Goal: Find specific page/section: Find specific page/section

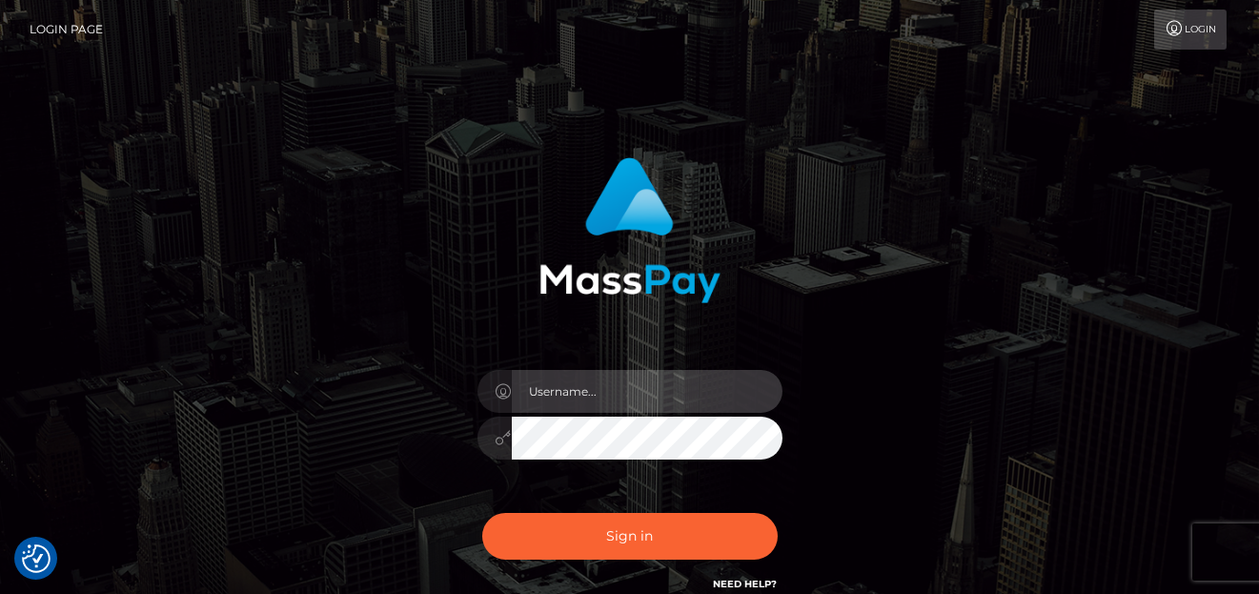
type input "denise"
click at [1133, 171] on div "denise Sign in" at bounding box center [630, 385] width 1086 height 485
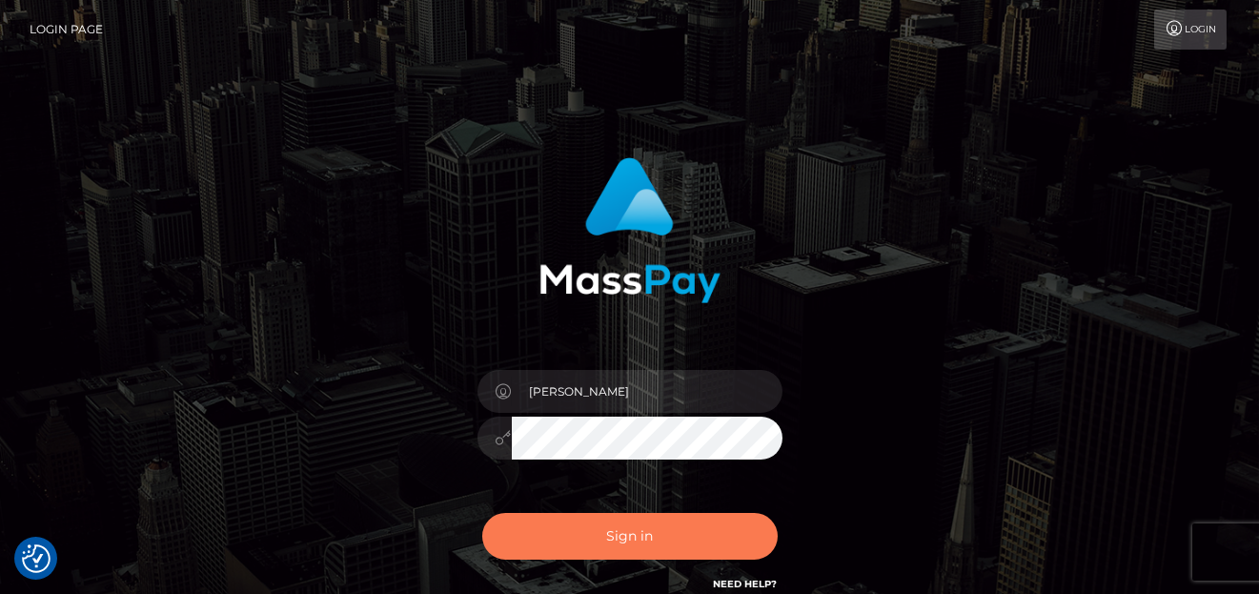
click at [607, 540] on button "Sign in" at bounding box center [629, 536] width 295 height 47
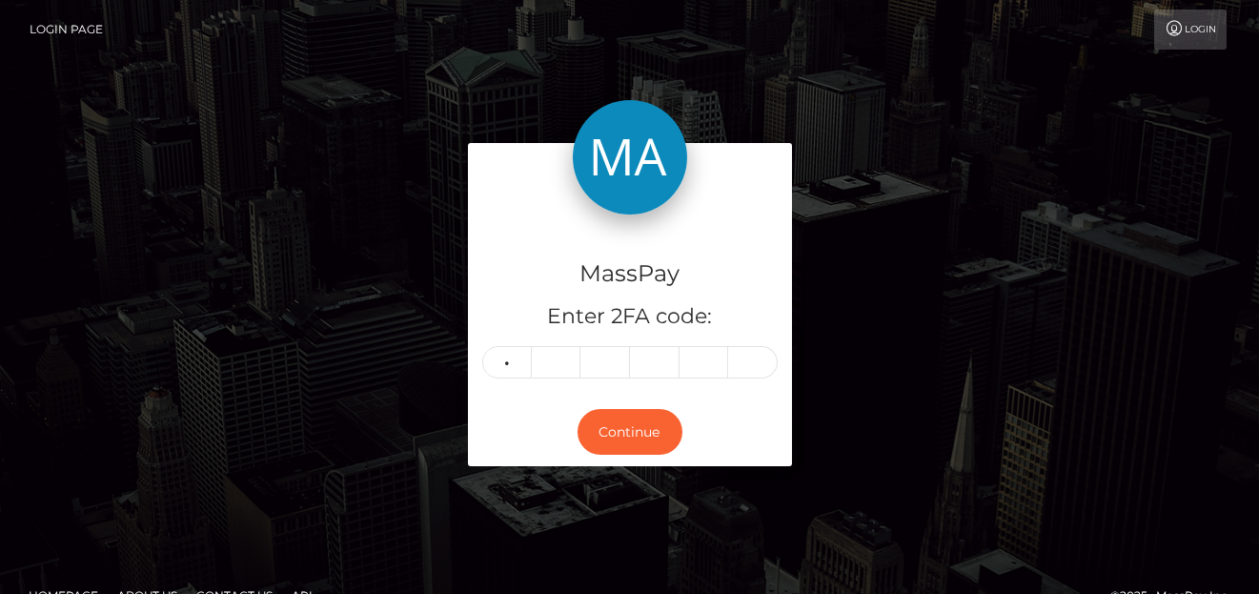
type input "0"
type input "7"
type input "8"
type input "7"
type input "3"
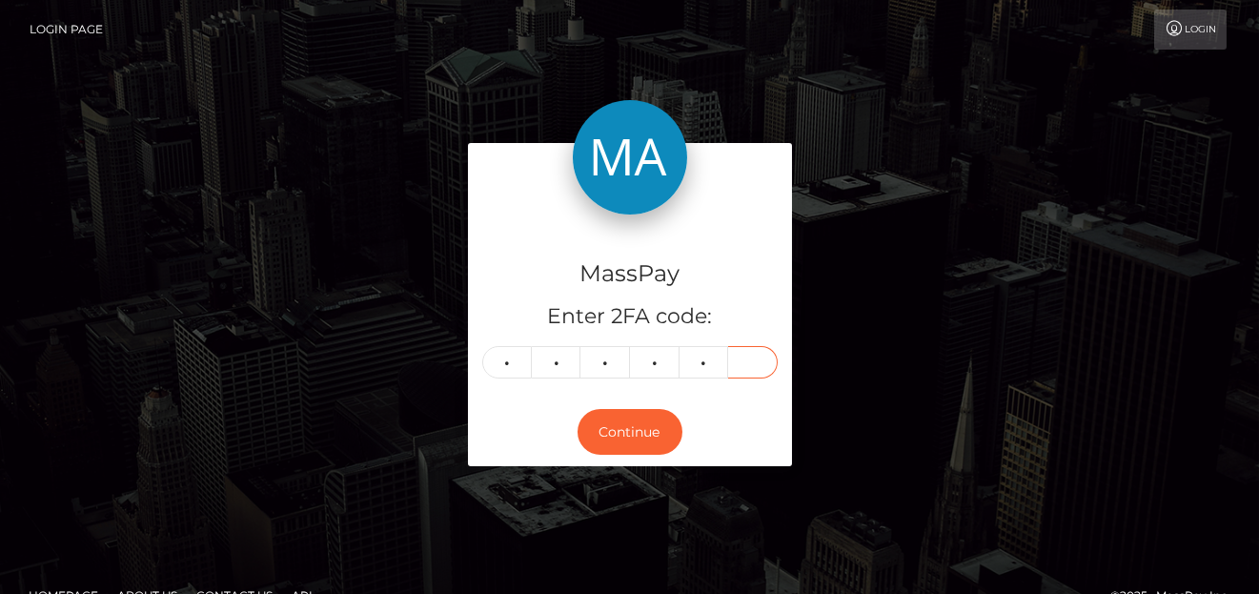
type input "1"
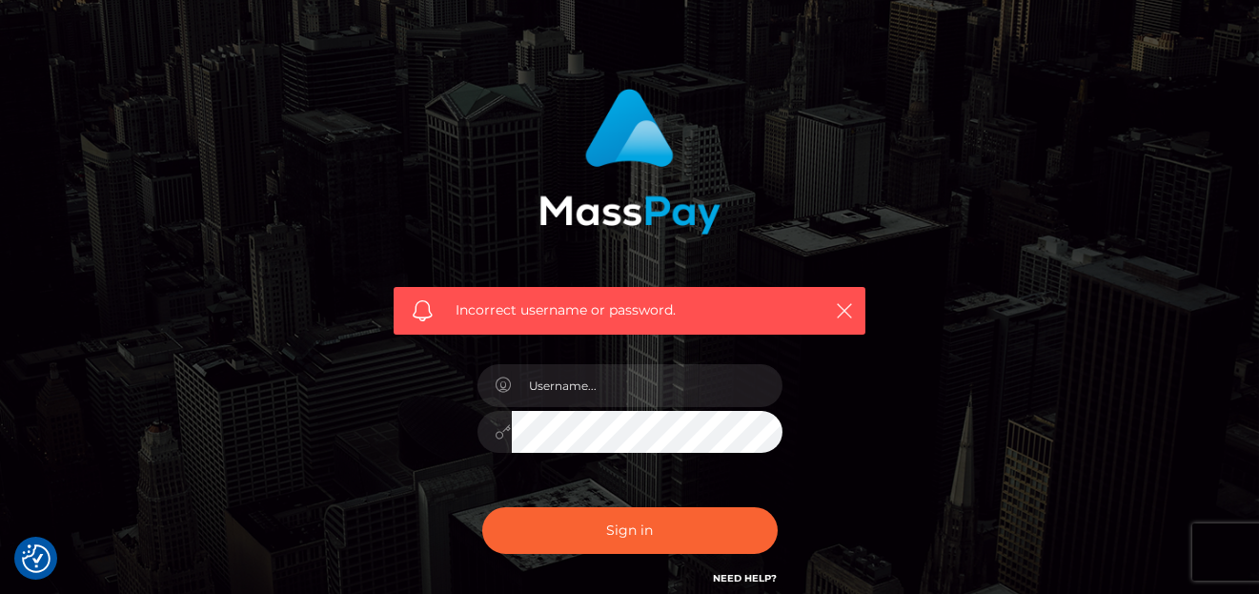
scroll to position [191, 0]
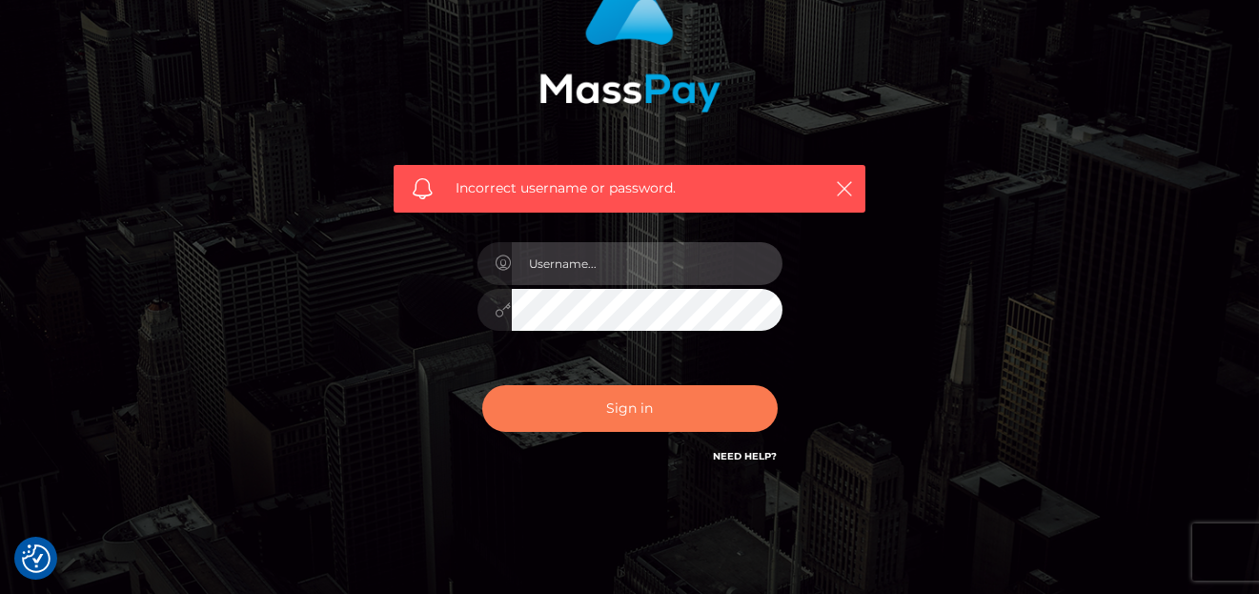
type input "[PERSON_NAME]"
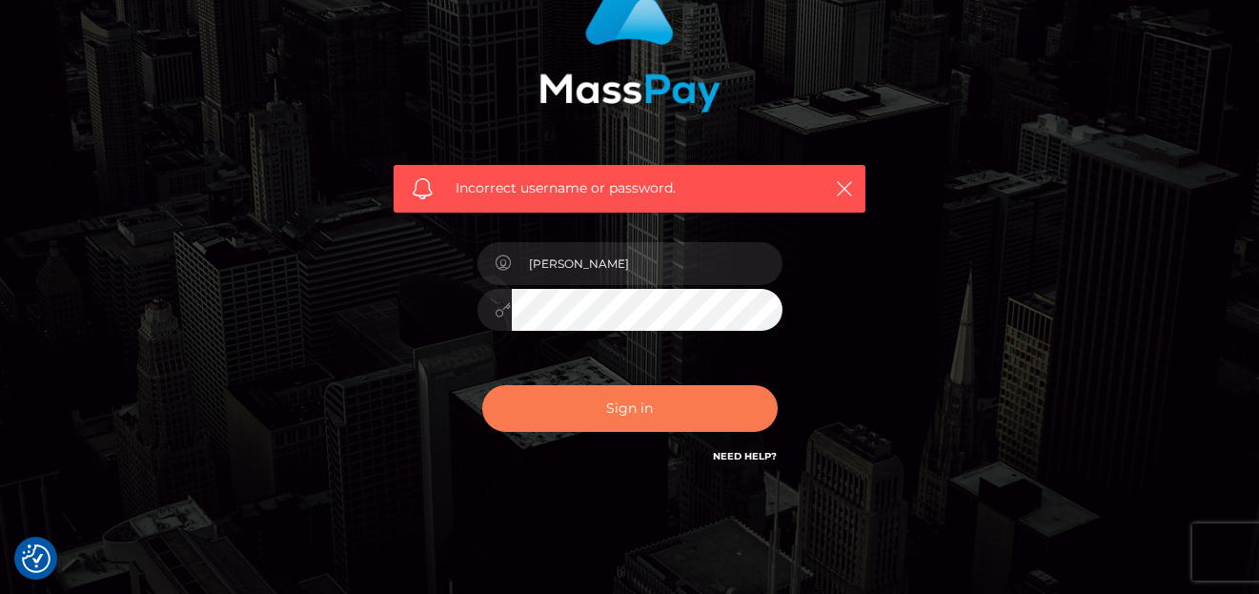
click at [582, 422] on button "Sign in" at bounding box center [629, 408] width 295 height 47
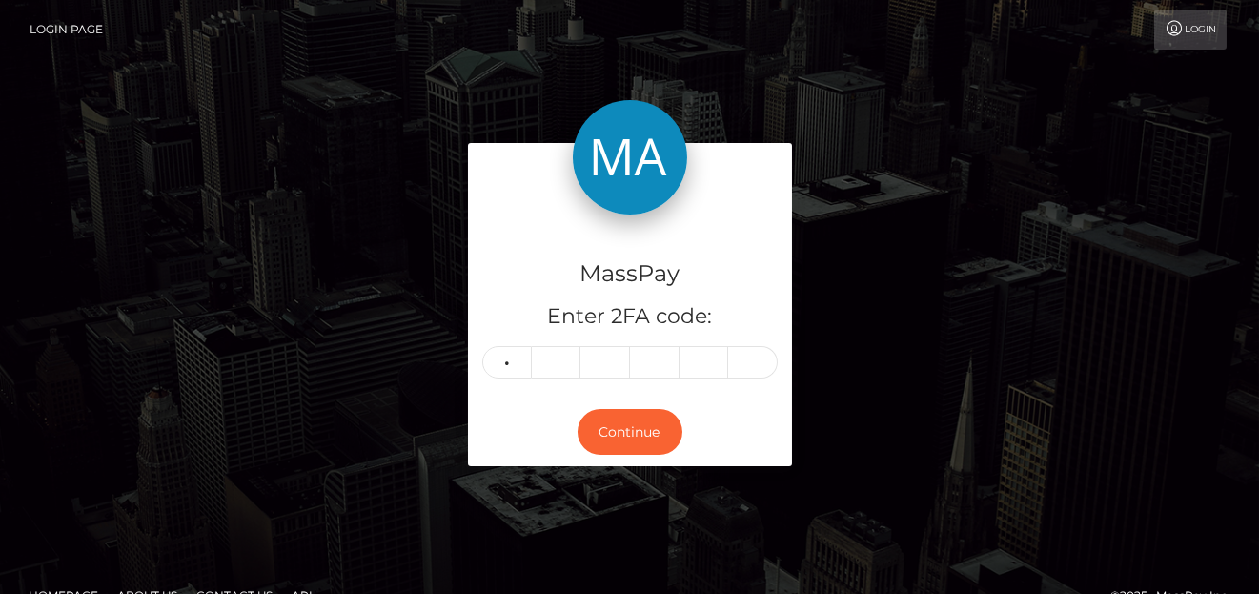
type input "4"
type input "9"
type input "5"
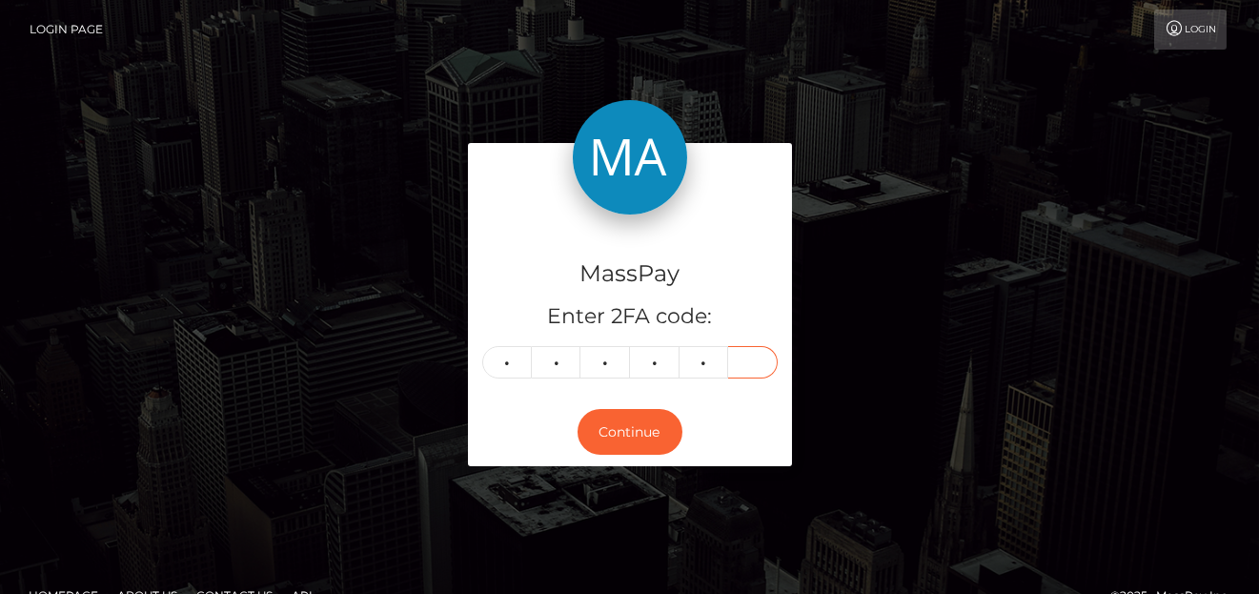
type input "7"
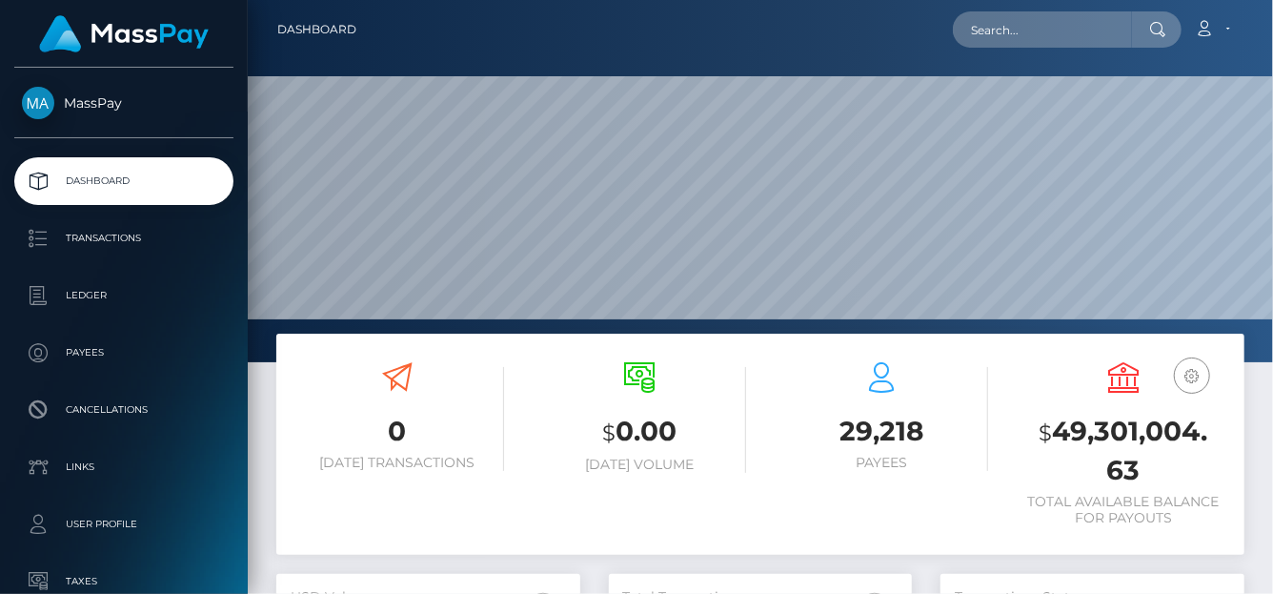
scroll to position [337, 304]
click at [1002, 41] on input "text" at bounding box center [1042, 29] width 179 height 36
paste input "[EMAIL_ADDRESS][DOMAIN_NAME]"
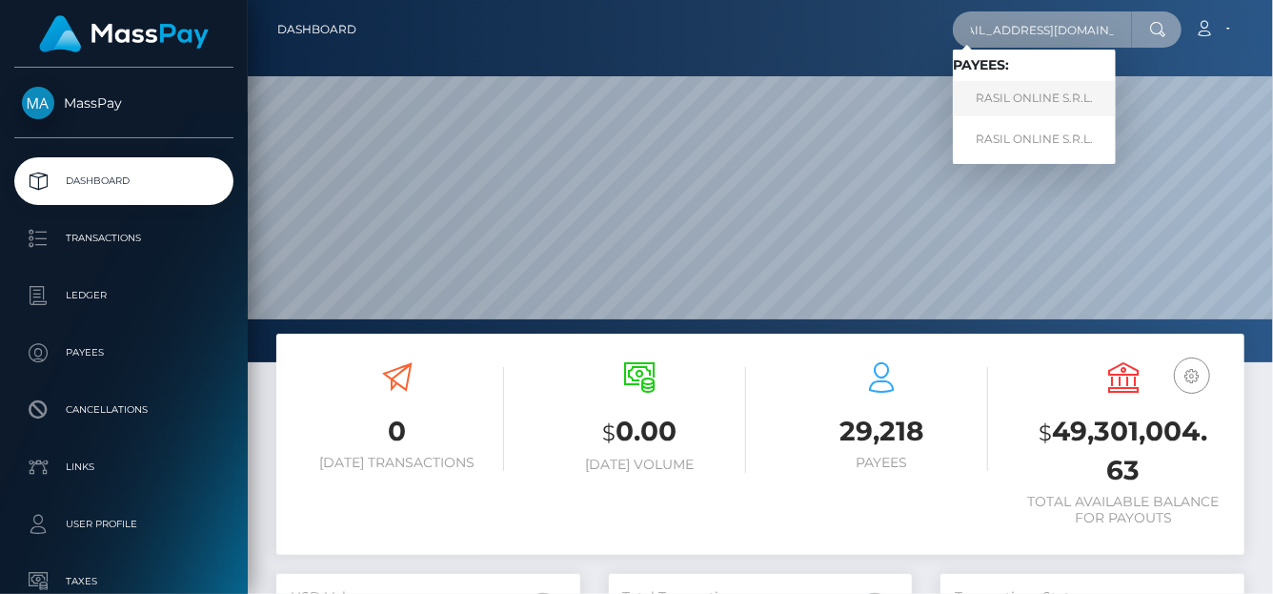
type input "[EMAIL_ADDRESS][DOMAIN_NAME]"
click at [1012, 104] on link "RASIL ONLINE S.R.L." at bounding box center [1034, 98] width 163 height 35
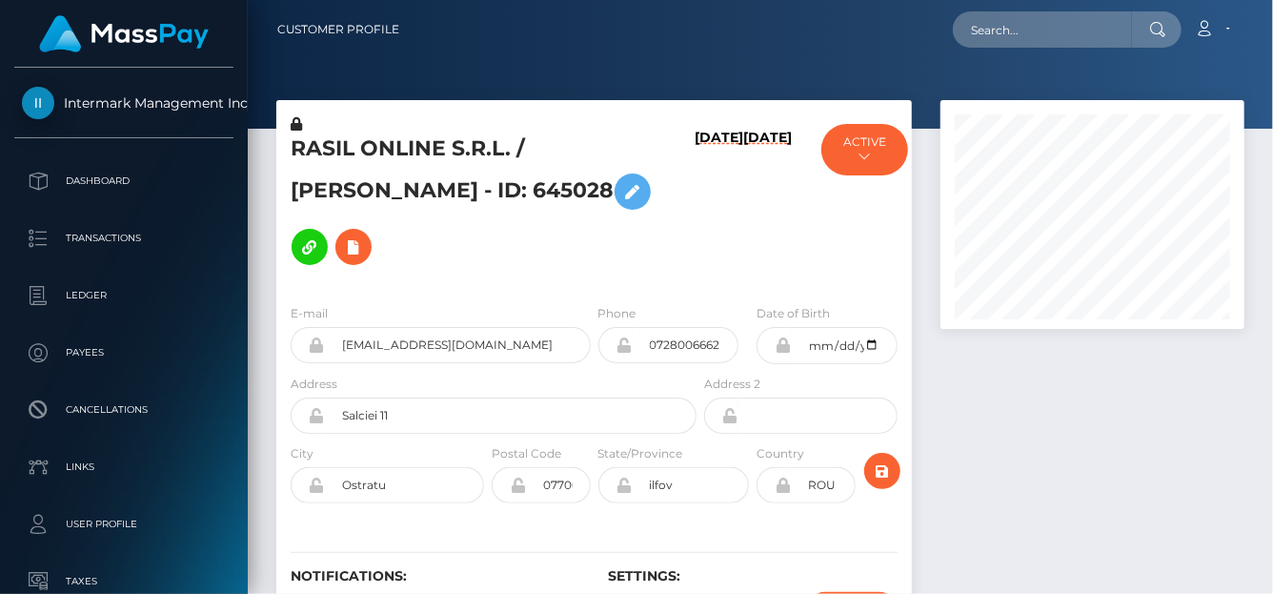
scroll to position [229, 304]
click at [985, 52] on nav "Customer Profile Loading... Loading... Account" at bounding box center [760, 29] width 1025 height 59
click at [989, 39] on input "text" at bounding box center [1042, 29] width 179 height 36
paste input "[EMAIL_ADDRESS][DOMAIN_NAME]"
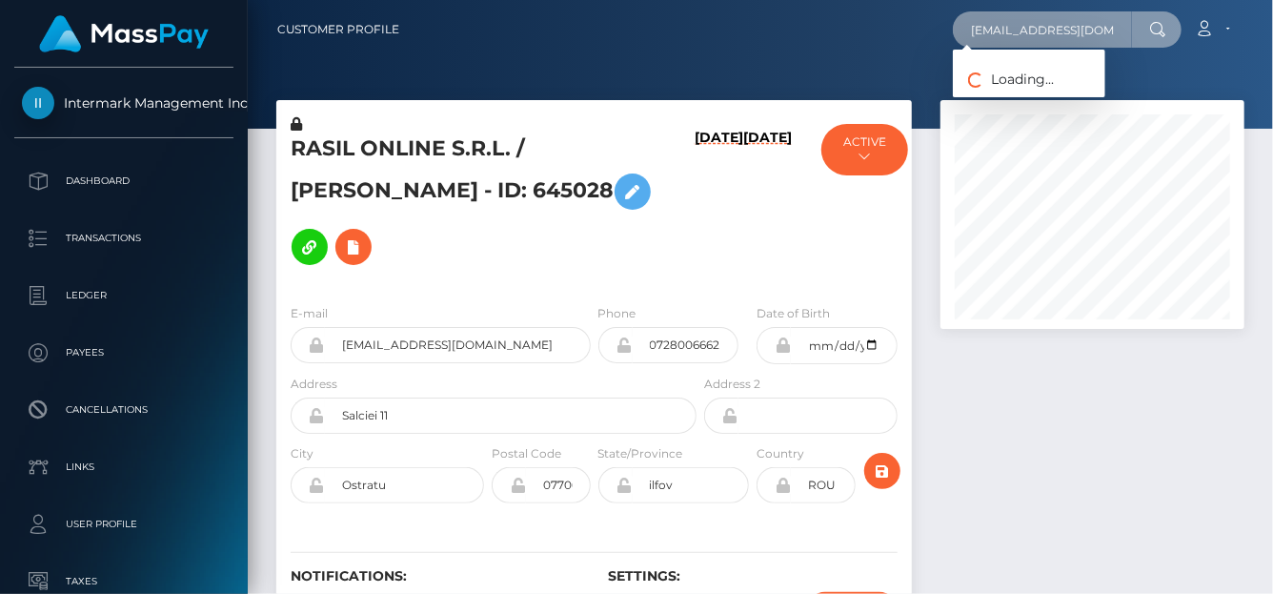
type input "patvan66@yahoo.com"
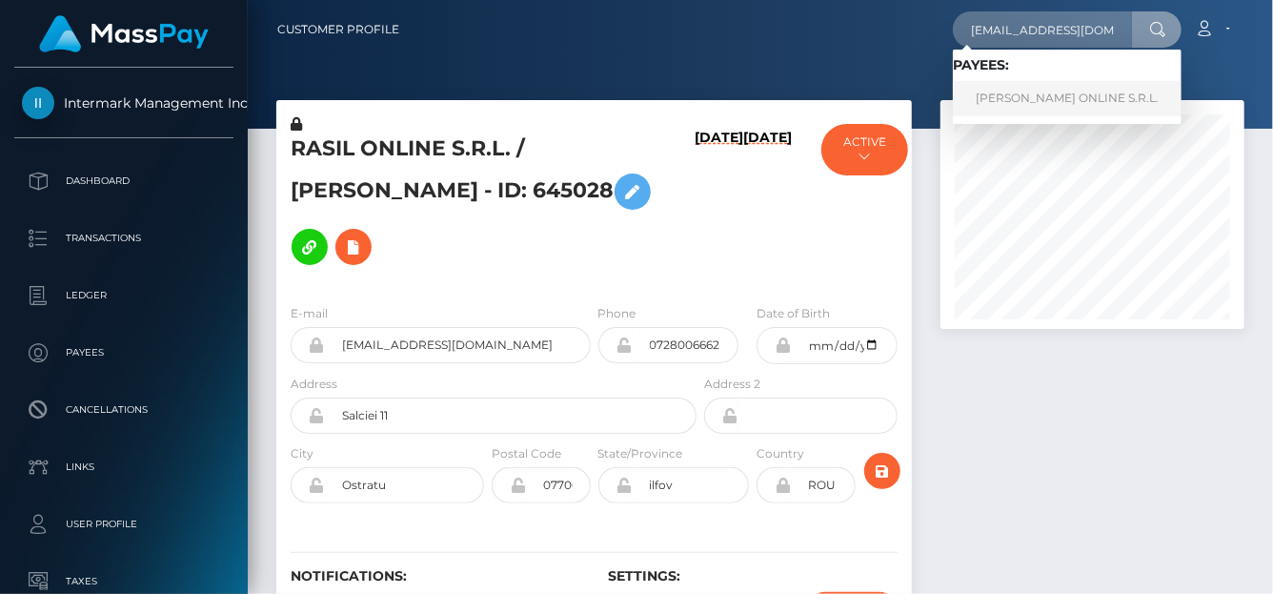
click at [986, 94] on link "ZORICA ONLINE S.R.L." at bounding box center [1067, 98] width 229 height 35
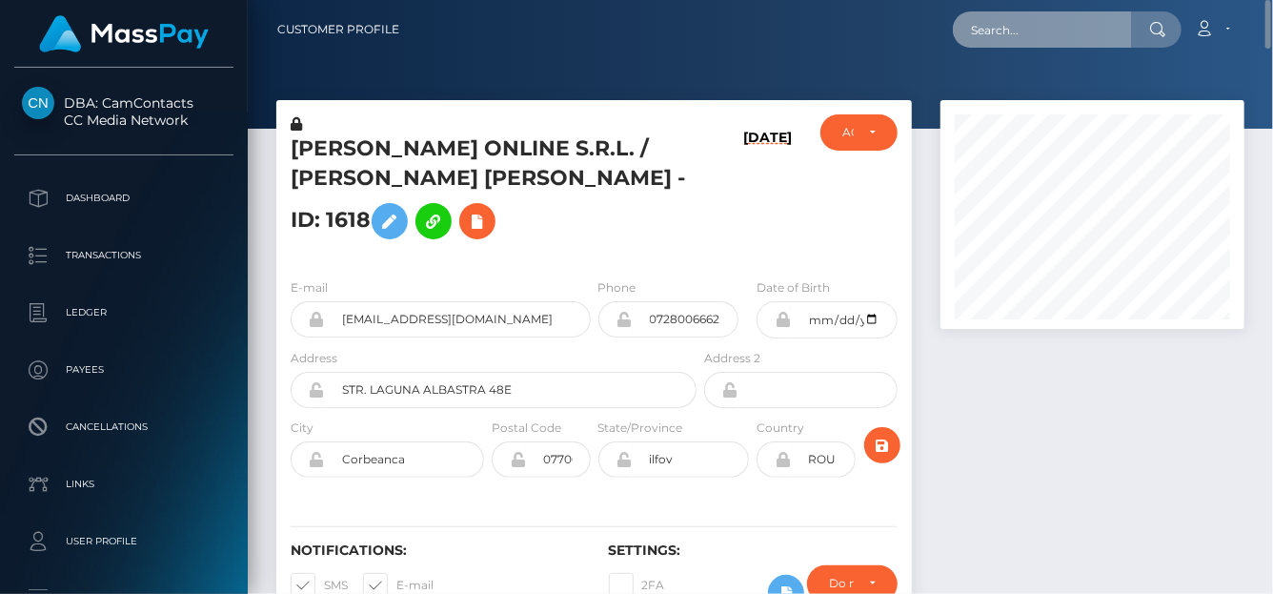
click at [1012, 30] on input "text" at bounding box center [1042, 29] width 179 height 36
paste input "[EMAIL_ADDRESS][DOMAIN_NAME]"
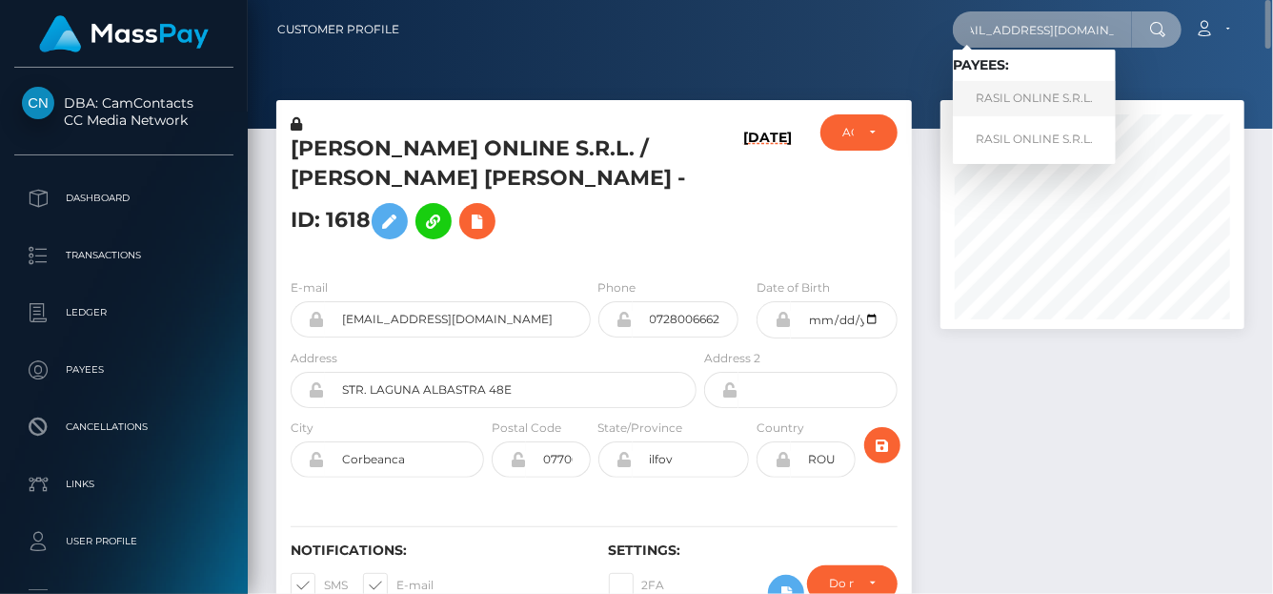
type input "[EMAIL_ADDRESS][DOMAIN_NAME]"
click at [998, 105] on link "RASIL ONLINE S.R.L." at bounding box center [1034, 98] width 163 height 35
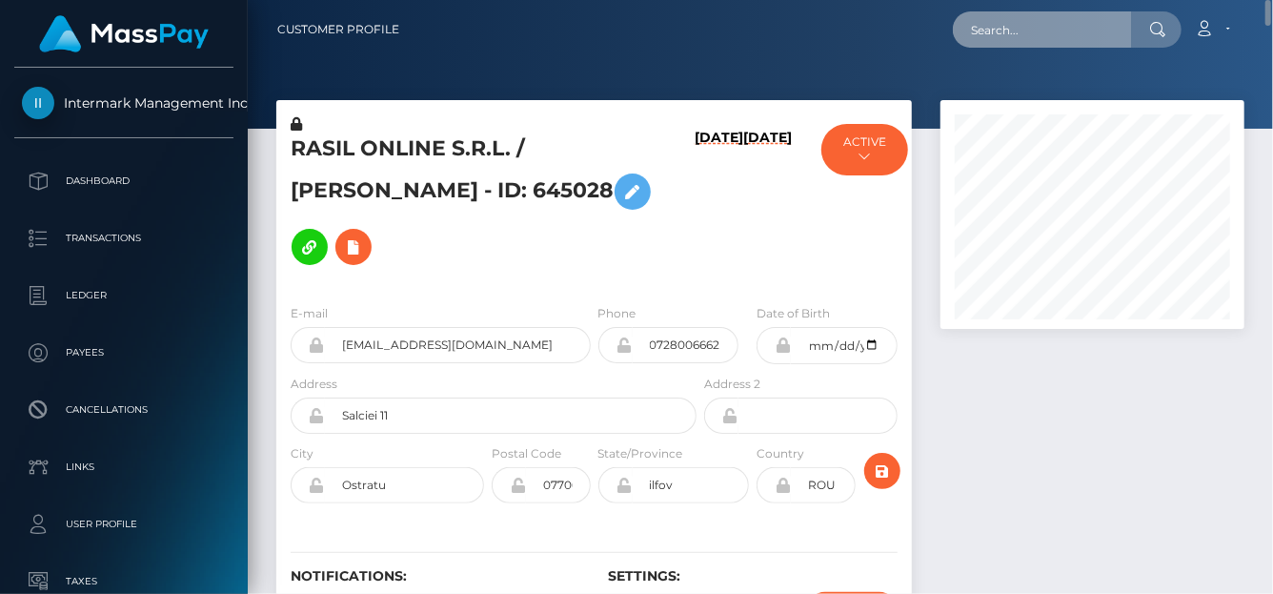
click at [983, 30] on input "text" at bounding box center [1042, 29] width 179 height 36
paste input "[EMAIL_ADDRESS][DOMAIN_NAME]"
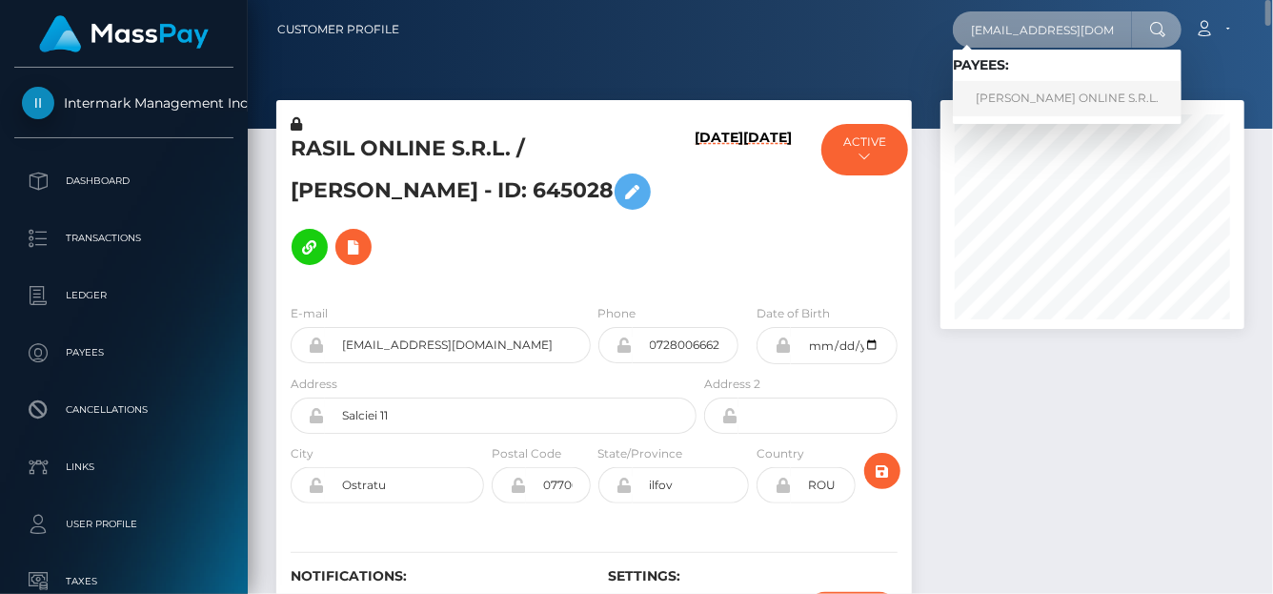
type input "[EMAIL_ADDRESS][DOMAIN_NAME]"
click at [986, 104] on link "ZORICA ONLINE S.R.L." at bounding box center [1067, 98] width 229 height 35
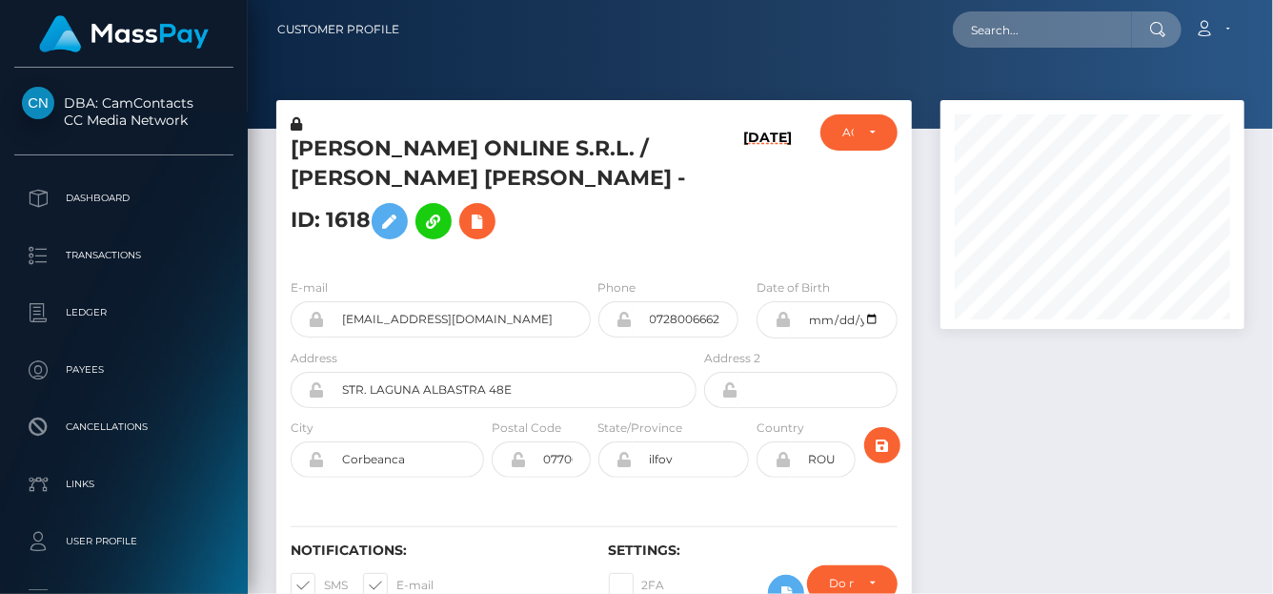
scroll to position [229, 304]
click at [999, 40] on input "text" at bounding box center [1042, 29] width 179 height 36
paste input "[EMAIL_ADDRESS][DOMAIN_NAME]"
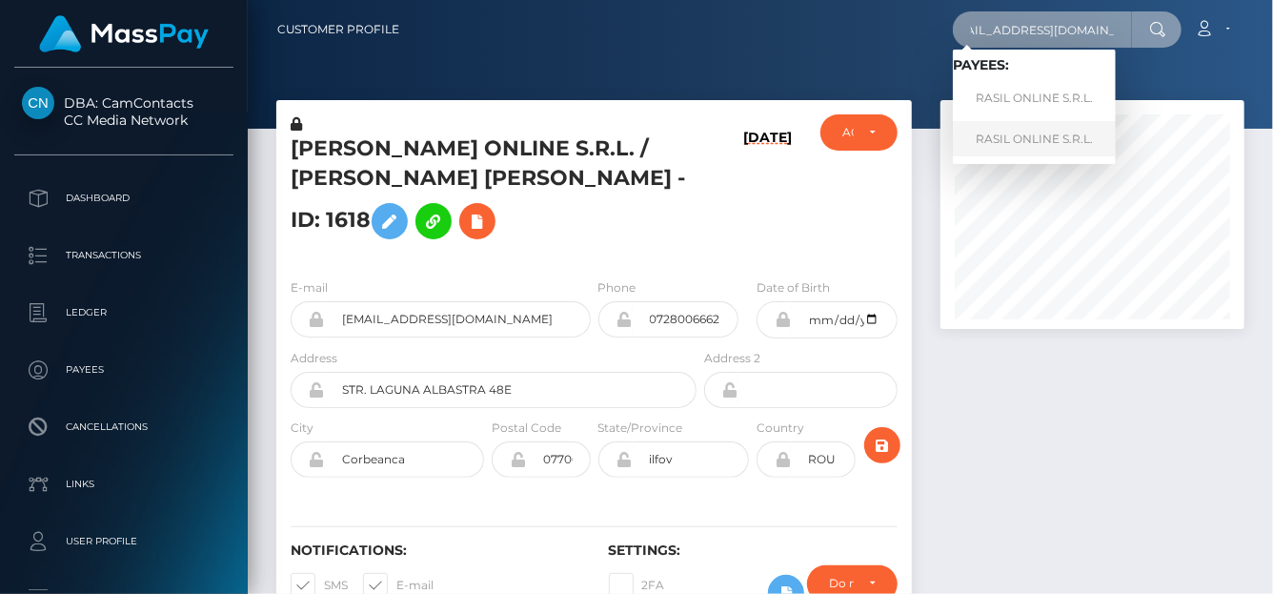
type input "[EMAIL_ADDRESS][DOMAIN_NAME]"
click at [993, 128] on link "RASIL ONLINE S.R.L." at bounding box center [1034, 138] width 163 height 35
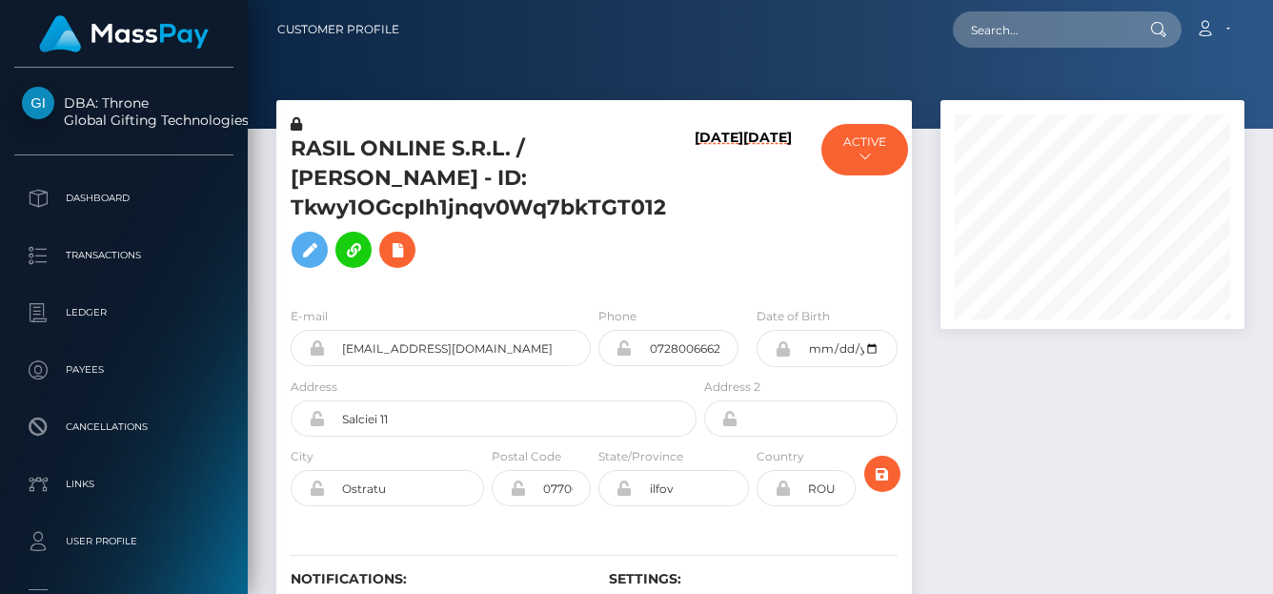
click at [661, 200] on h5 "RASIL ONLINE S.R.L. / [PERSON_NAME] - ID: Tkwy1OGcpIh1jnqv0Wq7bkTGT012" at bounding box center [488, 205] width 395 height 143
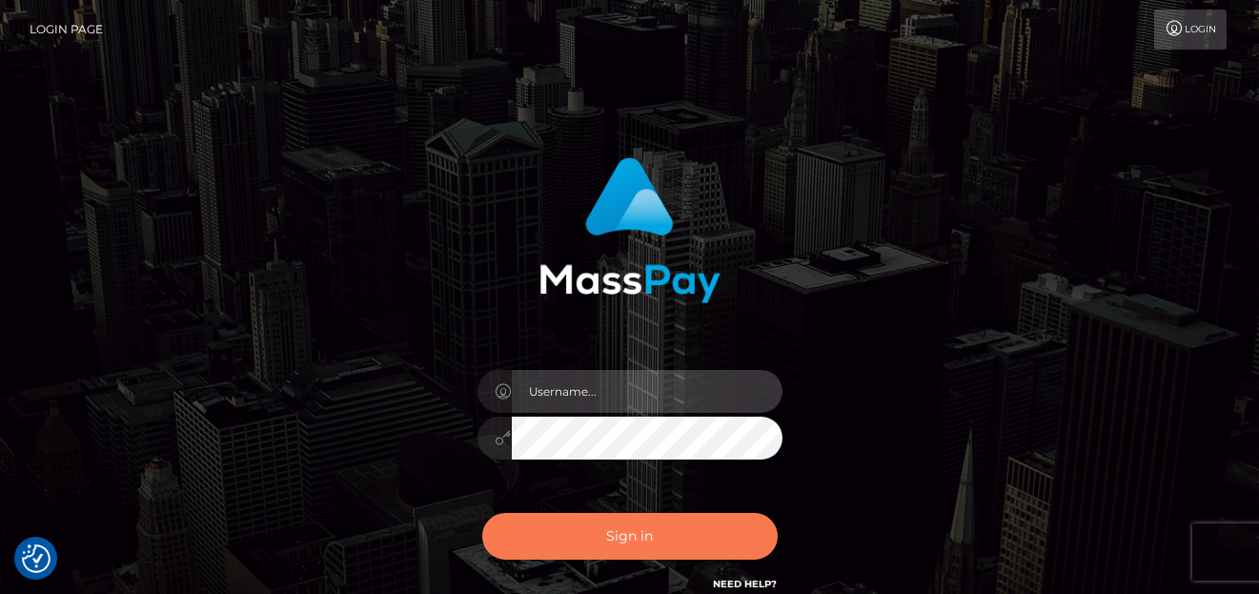
type input "[PERSON_NAME]"
click at [682, 534] on button "Sign in" at bounding box center [629, 536] width 295 height 47
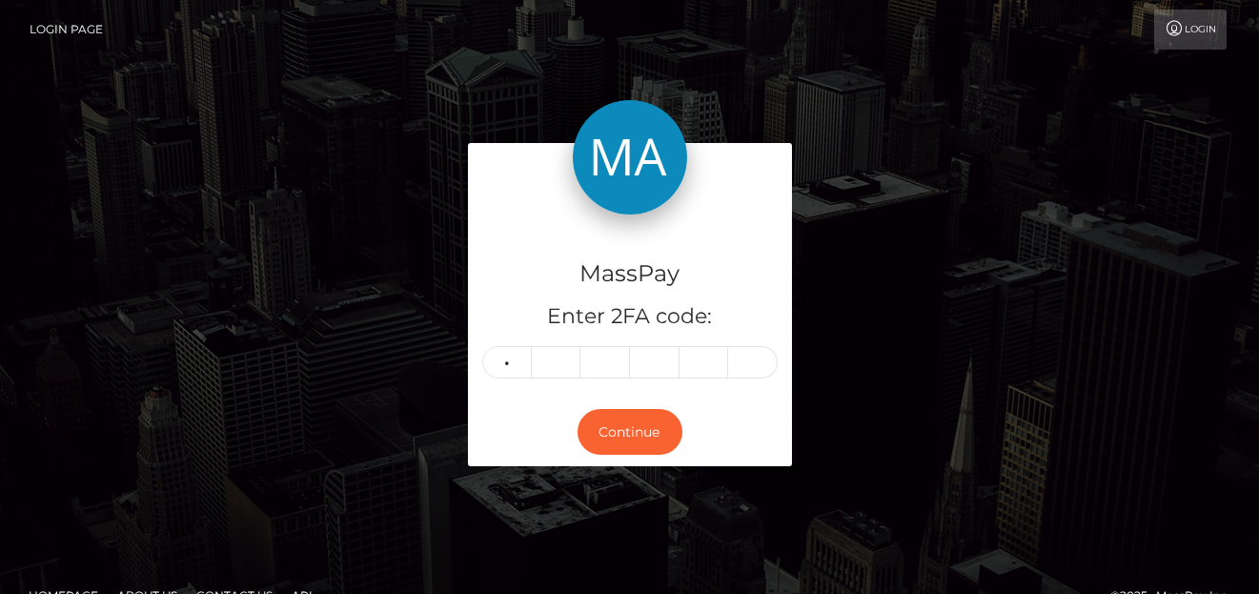
type input "8"
type input "3"
type input "0"
type input "3"
type input "6"
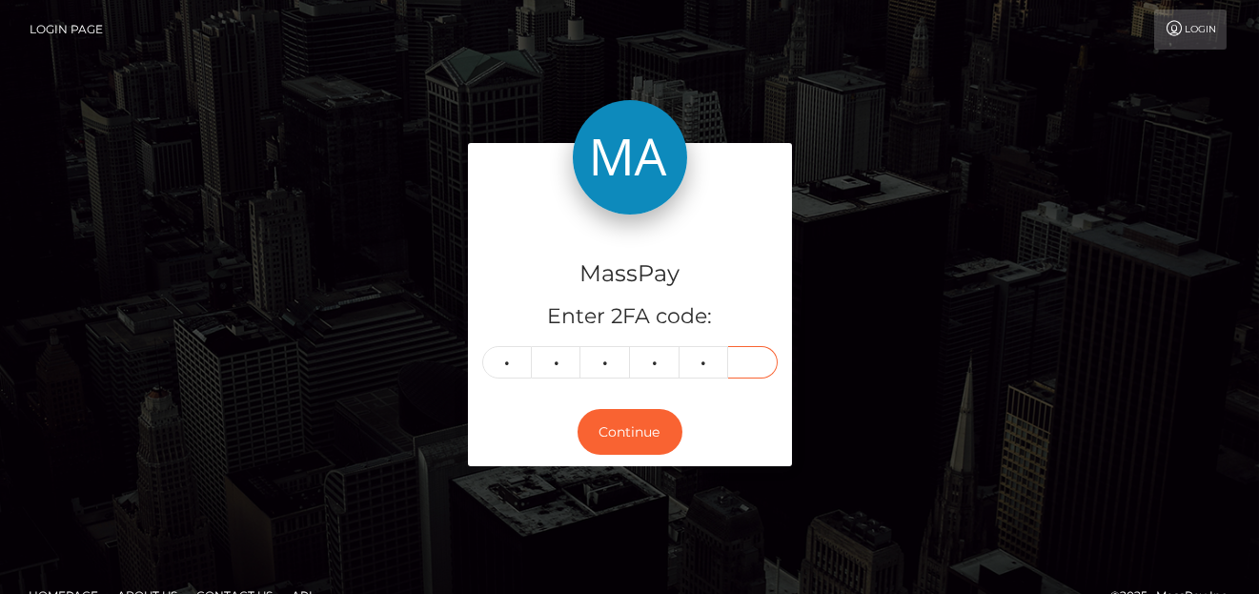
type input "4"
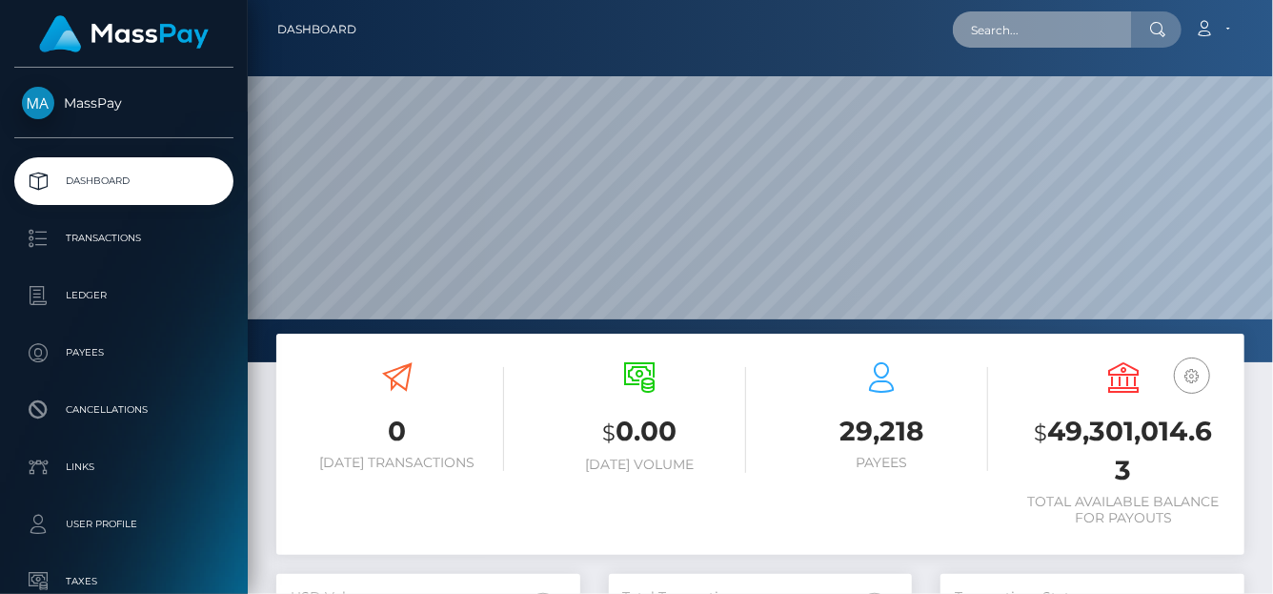
click at [981, 24] on input "text" at bounding box center [1042, 29] width 179 height 36
paste input "[EMAIL_ADDRESS][DOMAIN_NAME]"
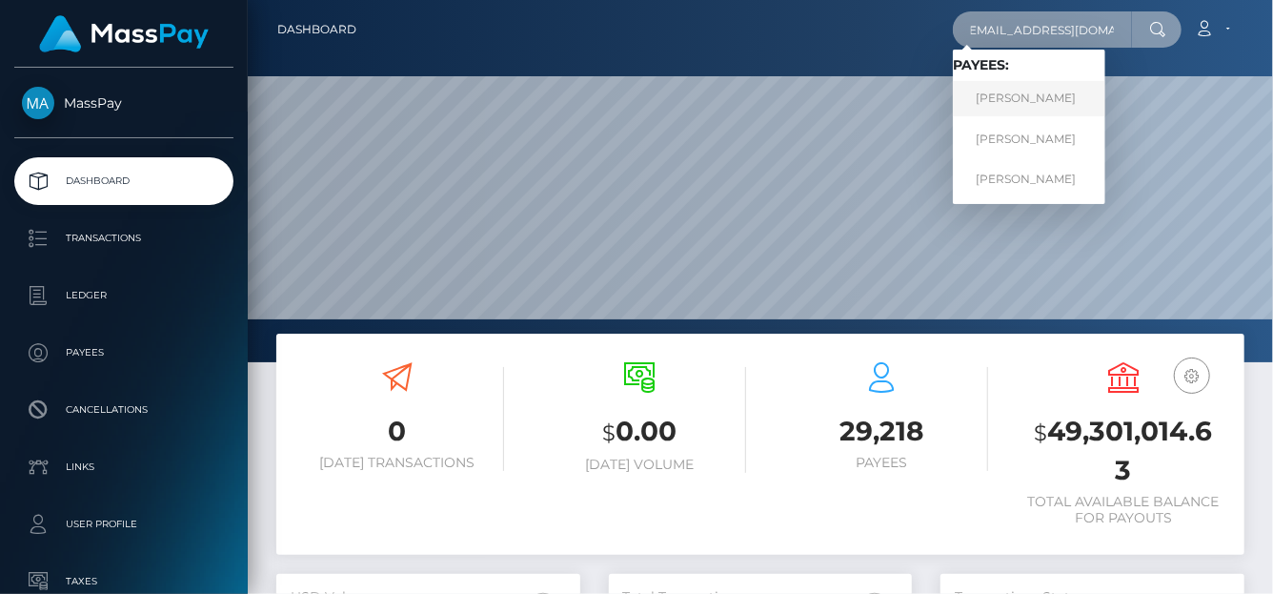
type input "[EMAIL_ADDRESS][DOMAIN_NAME]"
click at [998, 104] on link "Jerranisha Clark" at bounding box center [1029, 98] width 152 height 35
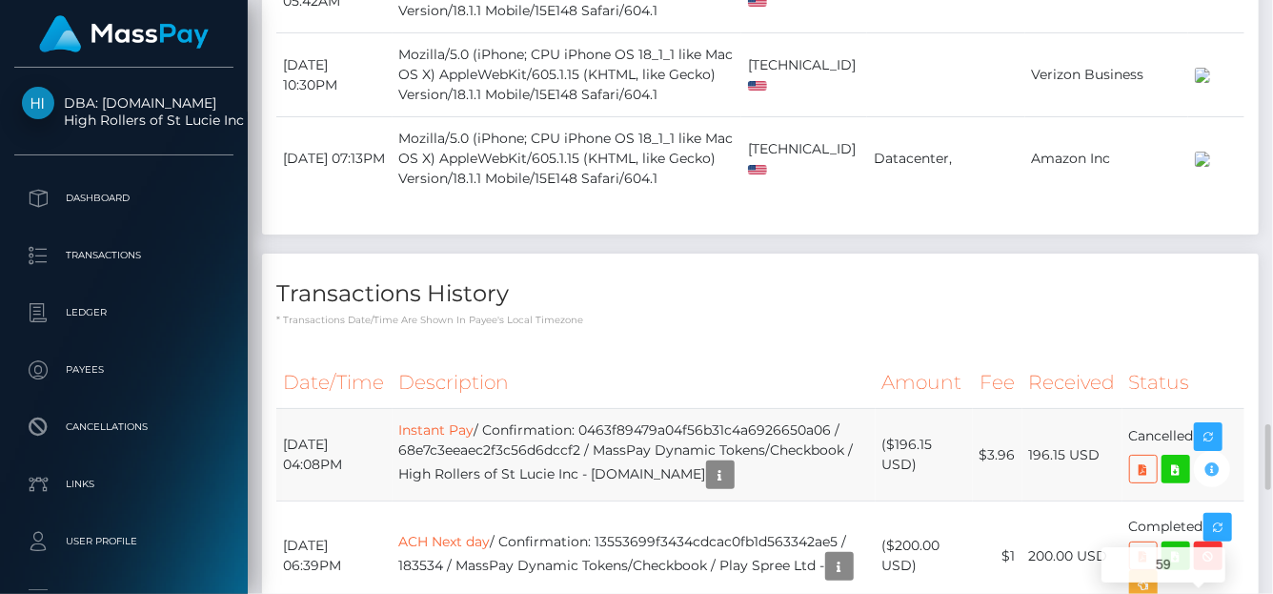
scroll to position [229, 304]
click at [1208, 457] on icon "button" at bounding box center [1212, 469] width 23 height 24
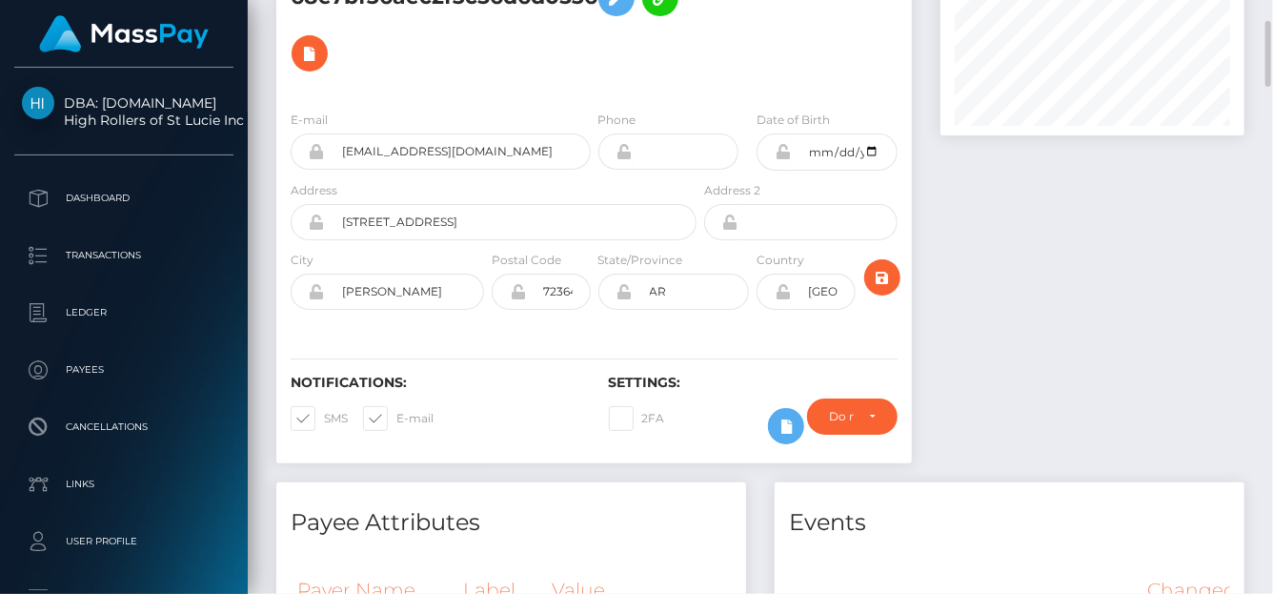
scroll to position [0, 0]
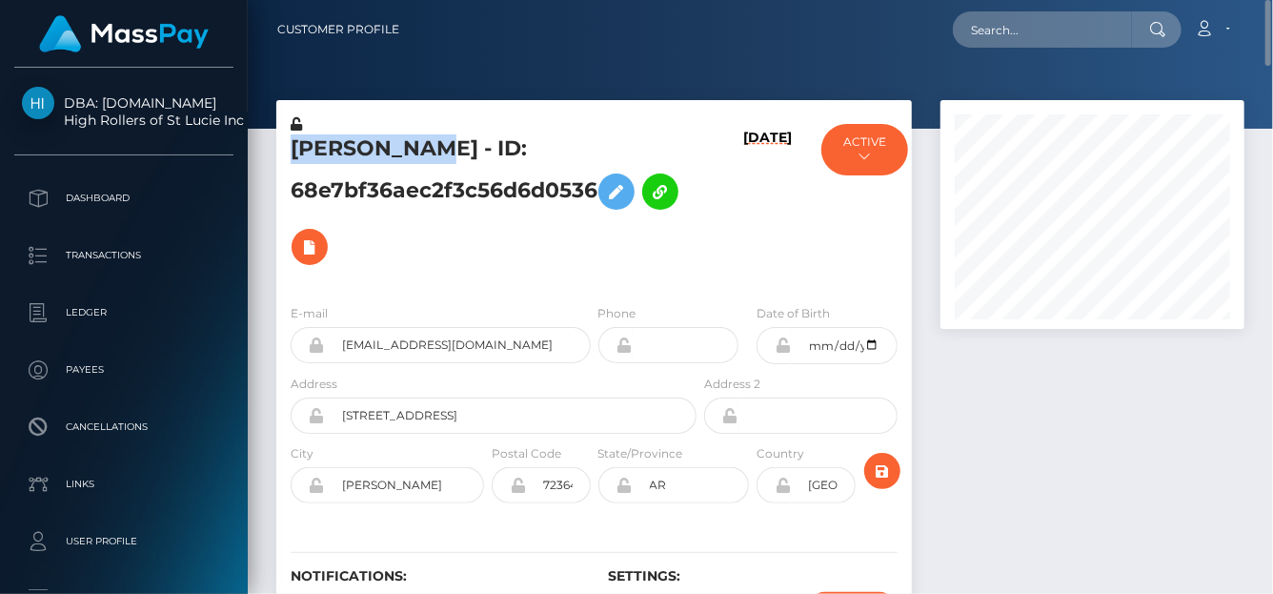
drag, startPoint x: 391, startPoint y: 141, endPoint x: 292, endPoint y: 140, distance: 99.1
click at [292, 140] on h5 "[PERSON_NAME] - ID: 68e7bf36aec2f3c56d6d0536" at bounding box center [488, 204] width 395 height 140
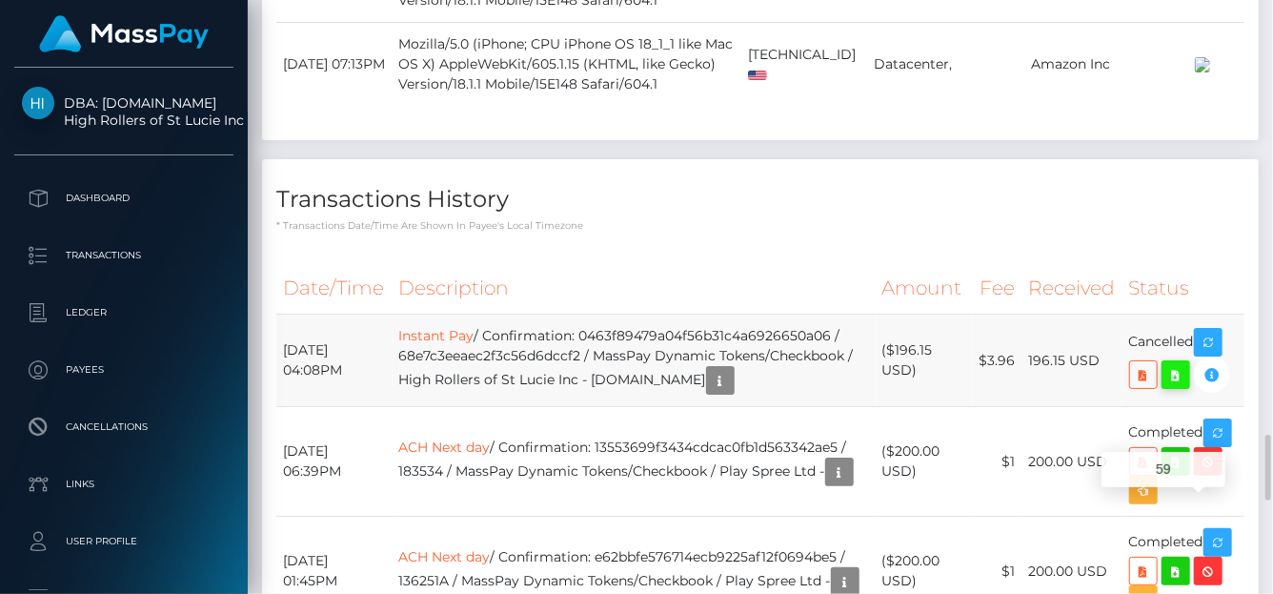
scroll to position [229, 304]
click at [1177, 363] on icon at bounding box center [1175, 375] width 23 height 24
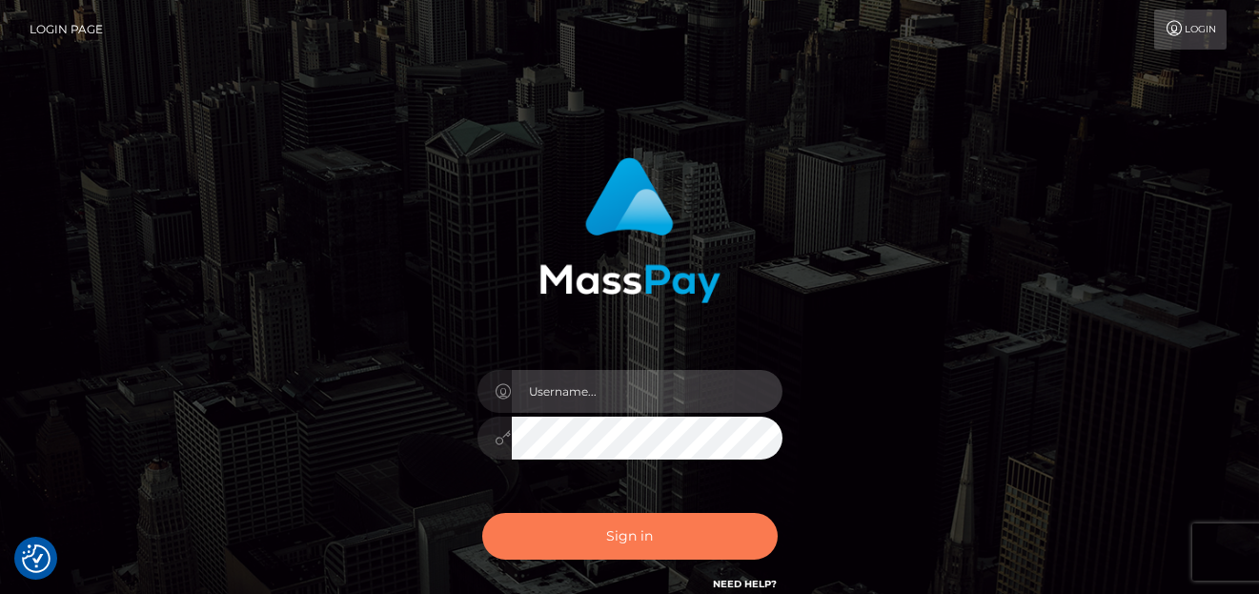
type input "denise"
click at [692, 542] on button "Sign in" at bounding box center [629, 536] width 295 height 47
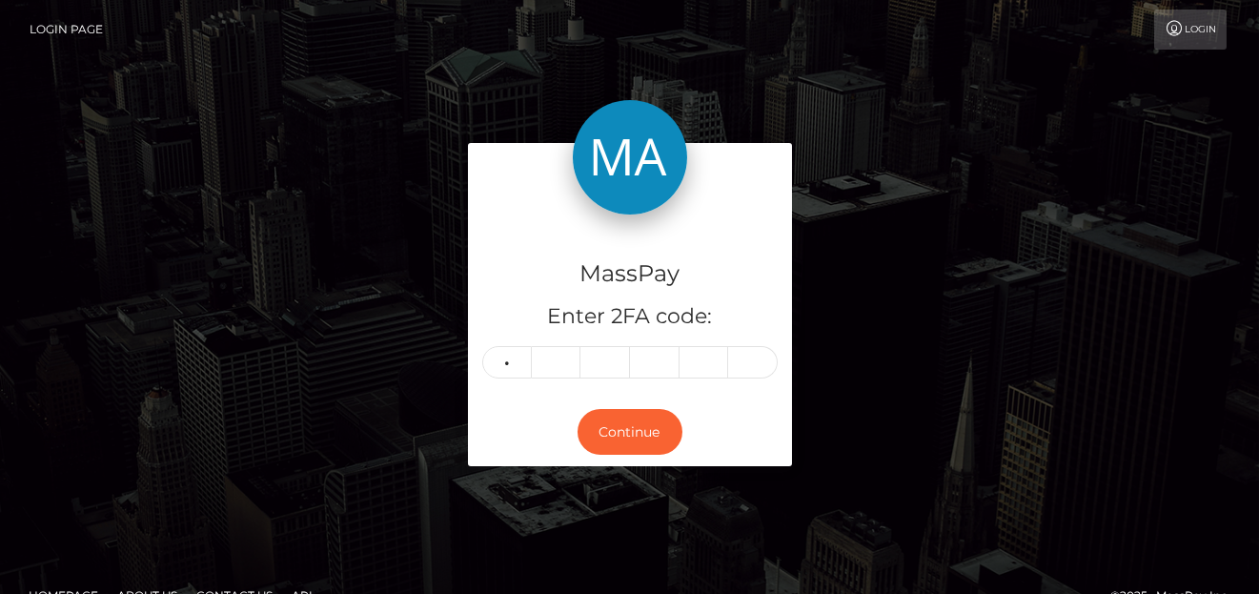
type input "1"
type input "7"
type input "1"
type input "2"
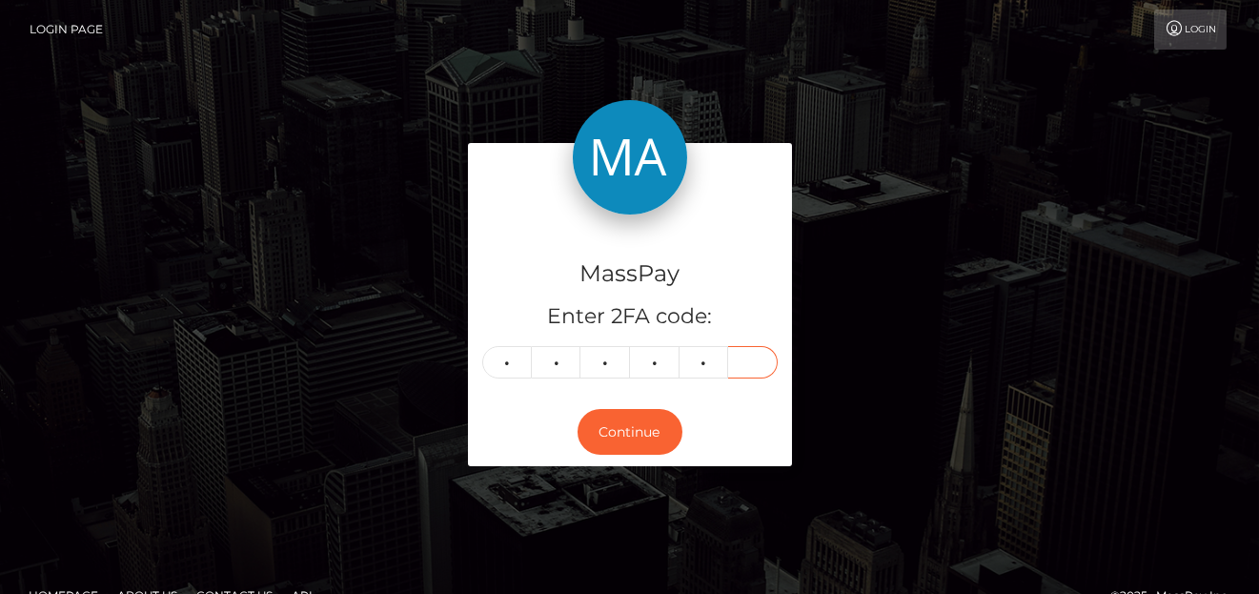
type input "0"
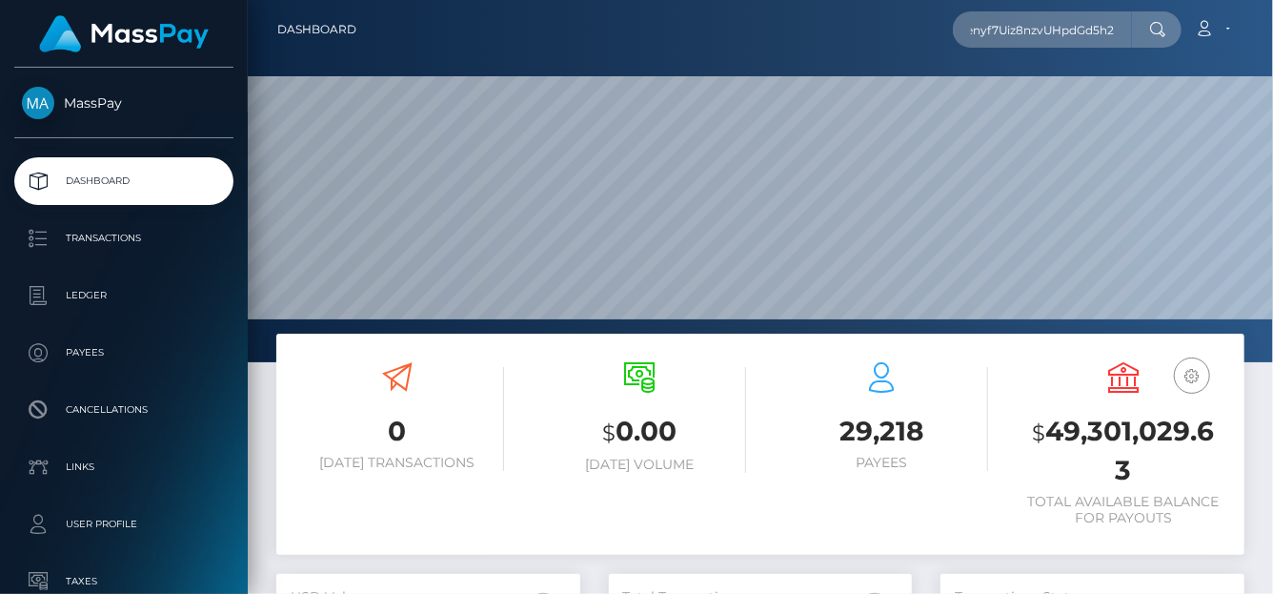
scroll to position [337, 304]
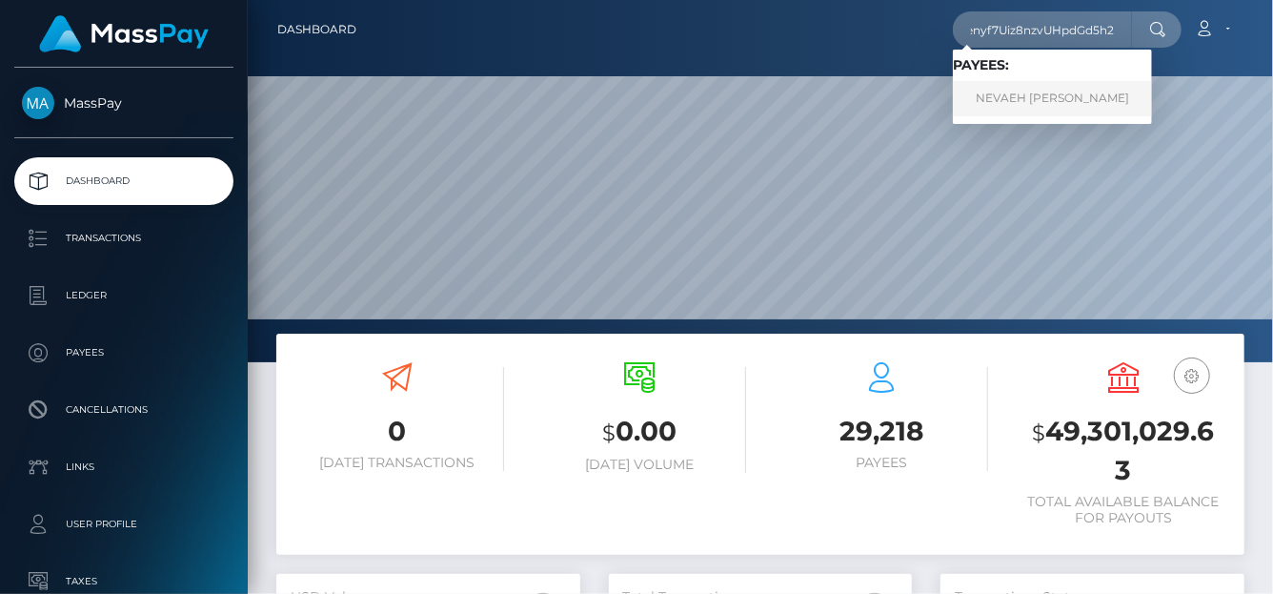
type input "yStTcKkenyf7Uiz8nzvUHpdGd5h2"
click at [1017, 96] on link "NEVAEH DANIELE SALINAS" at bounding box center [1052, 98] width 199 height 35
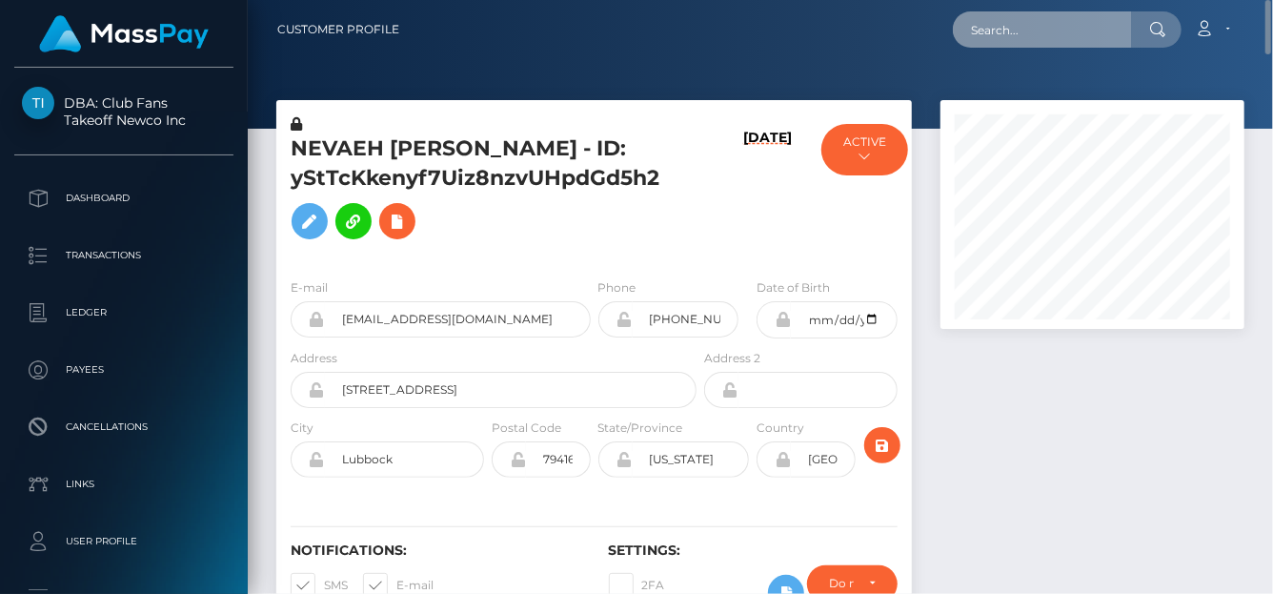
click at [1023, 41] on input "text" at bounding box center [1042, 29] width 179 height 36
paste input "nevispac1@gmail.com"
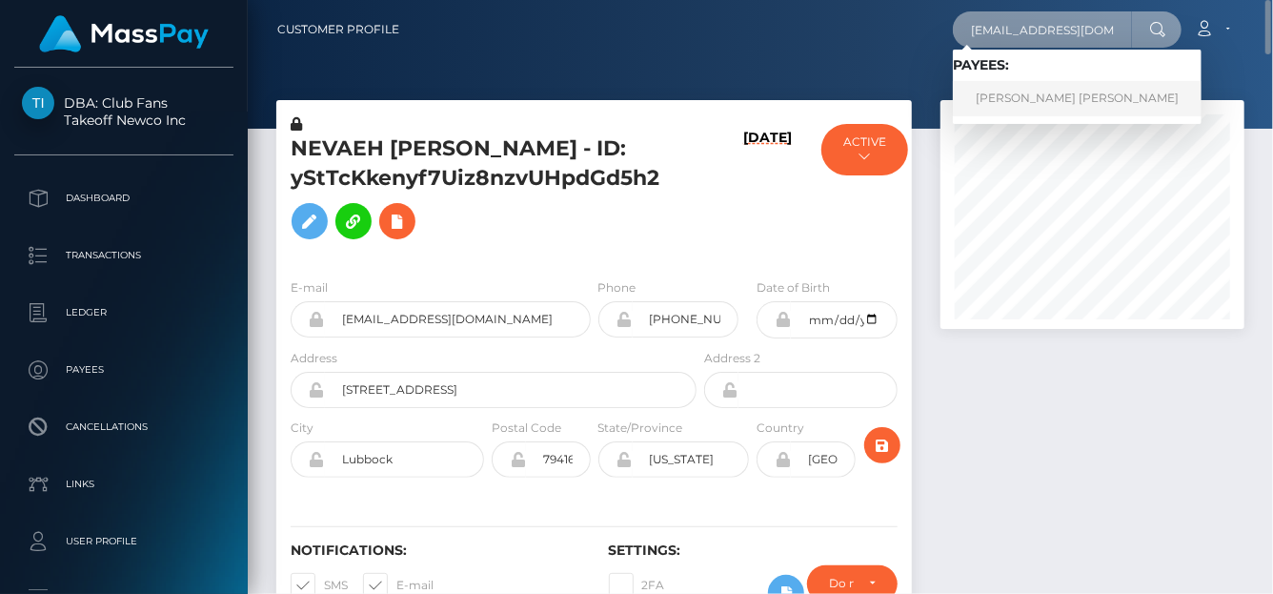
type input "nevispac1@gmail.com"
click at [1017, 102] on link "[PERSON_NAME] [PERSON_NAME]" at bounding box center [1077, 98] width 249 height 35
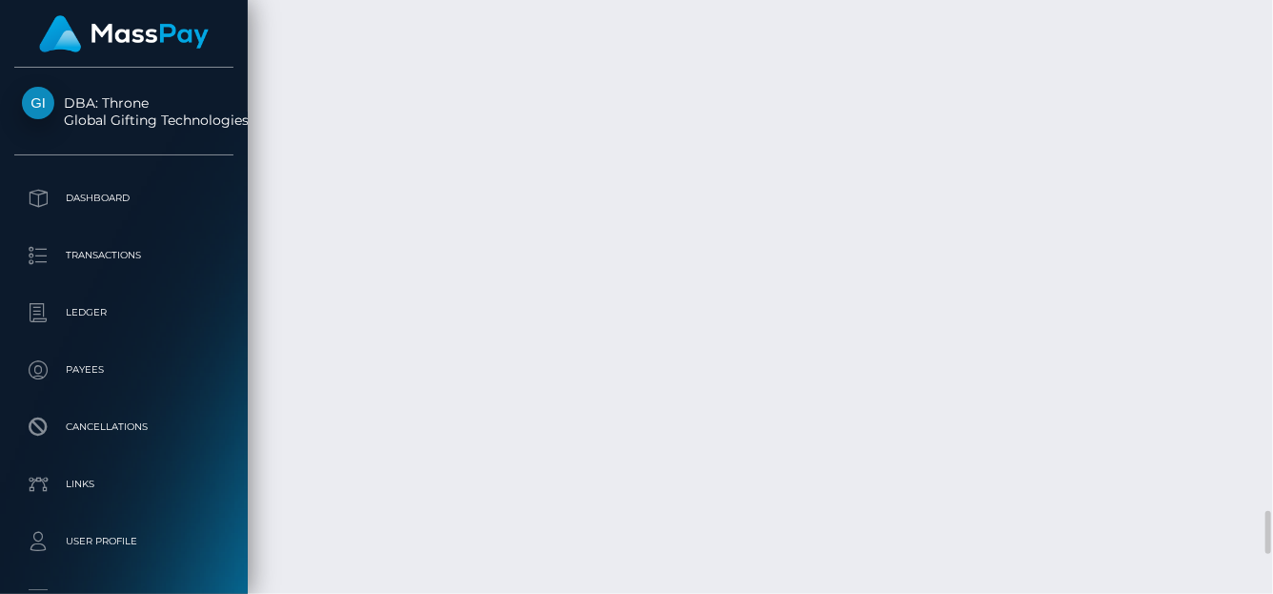
scroll to position [229, 304]
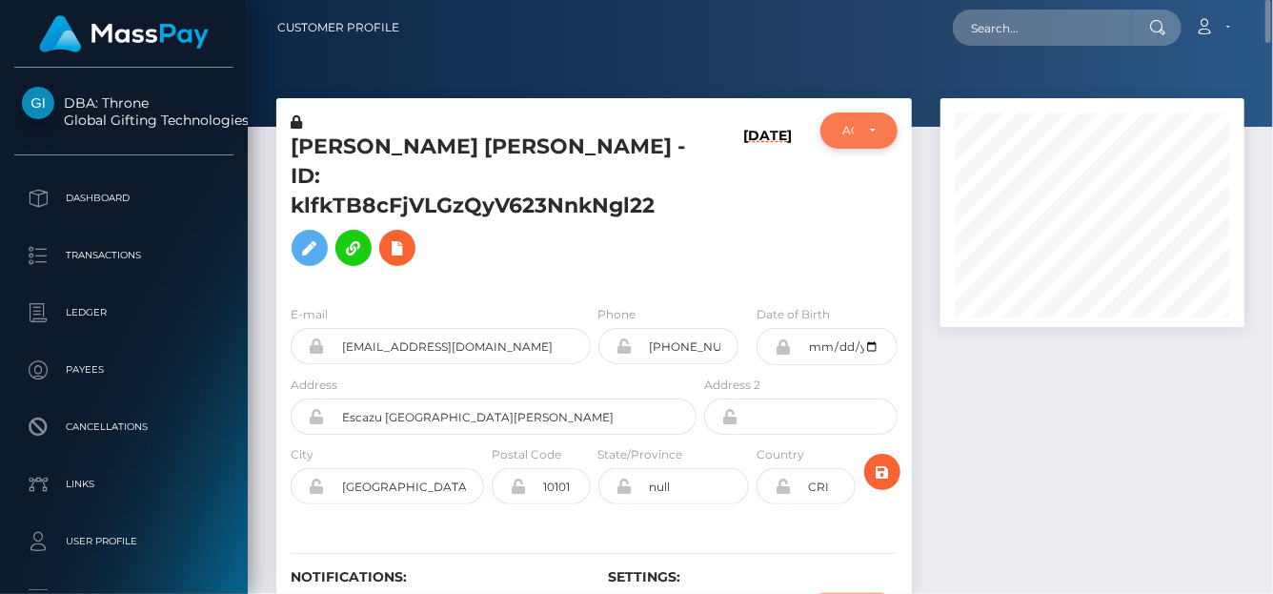
scroll to position [0, 0]
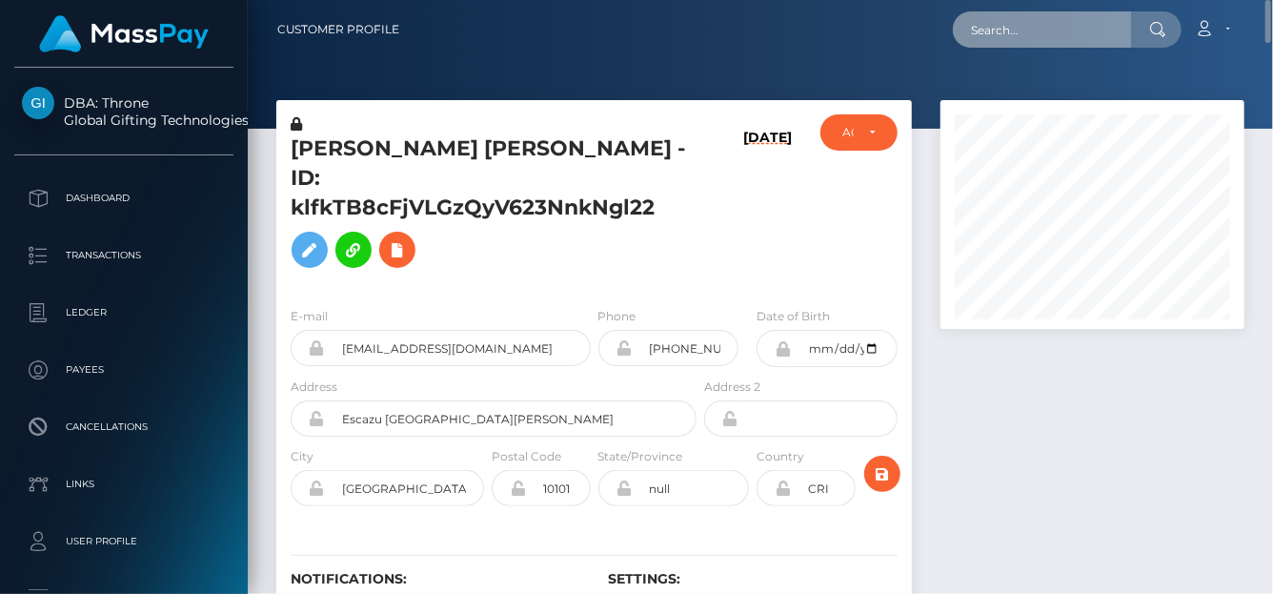
click at [1064, 42] on input "text" at bounding box center [1042, 29] width 179 height 36
paste input "nDof7xevpee8HoNDZ997EQB6mZ32"
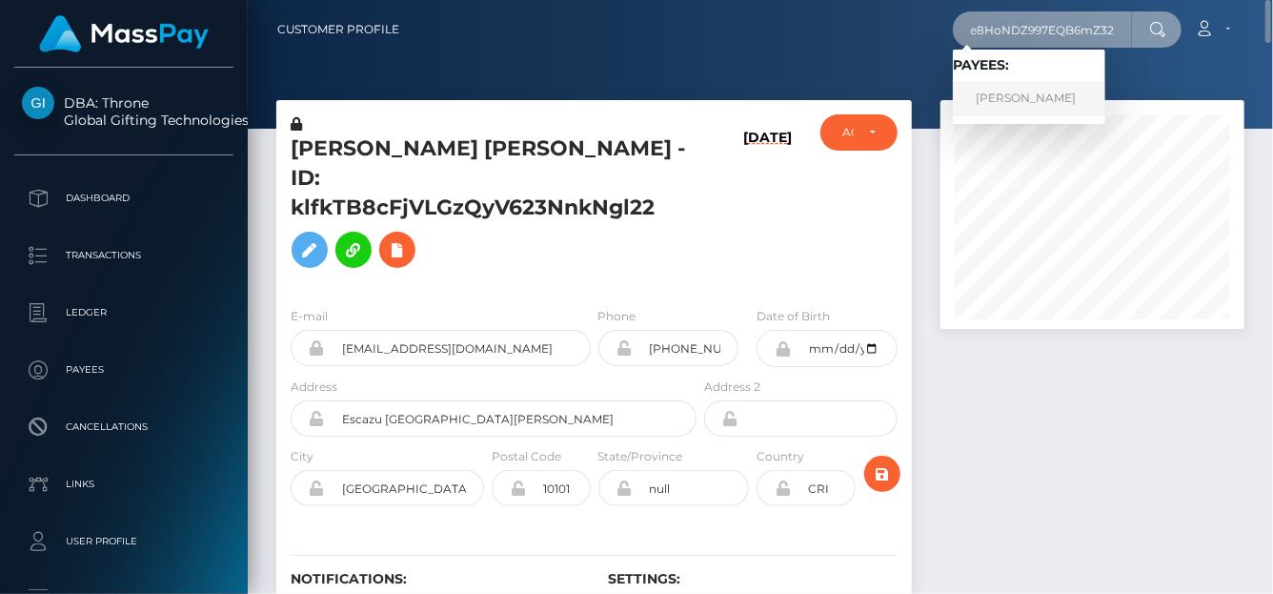
type input "nDof7xevpee8HoNDZ997EQB6mZ32"
click at [1060, 100] on link "[PERSON_NAME]" at bounding box center [1029, 98] width 152 height 35
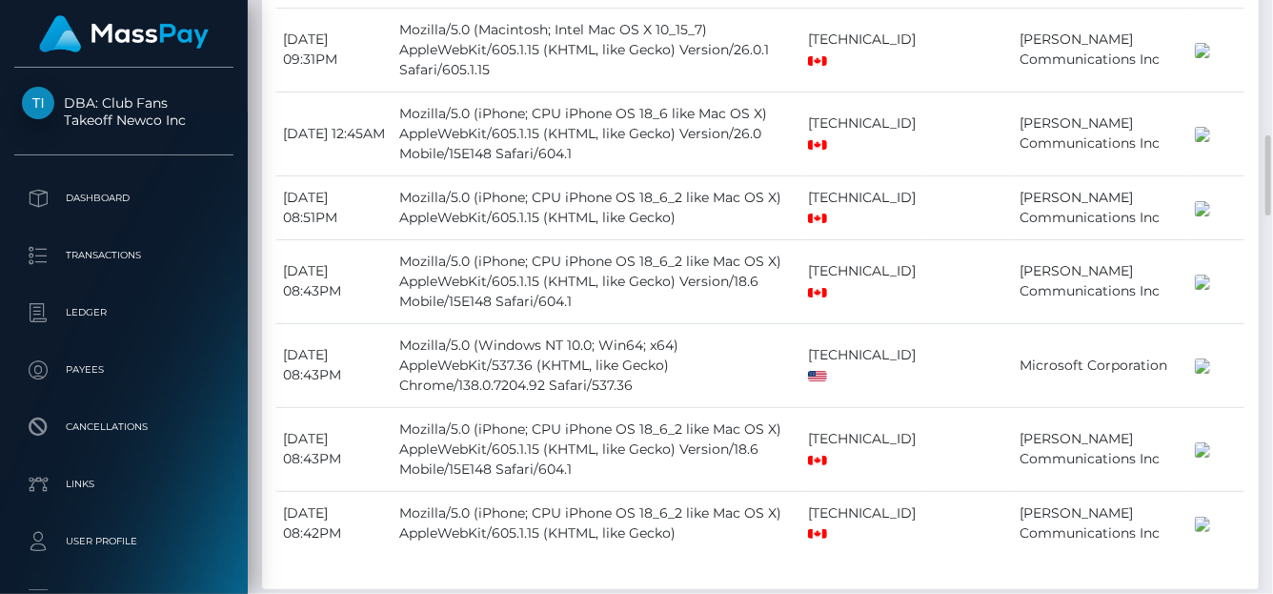
scroll to position [1424, 0]
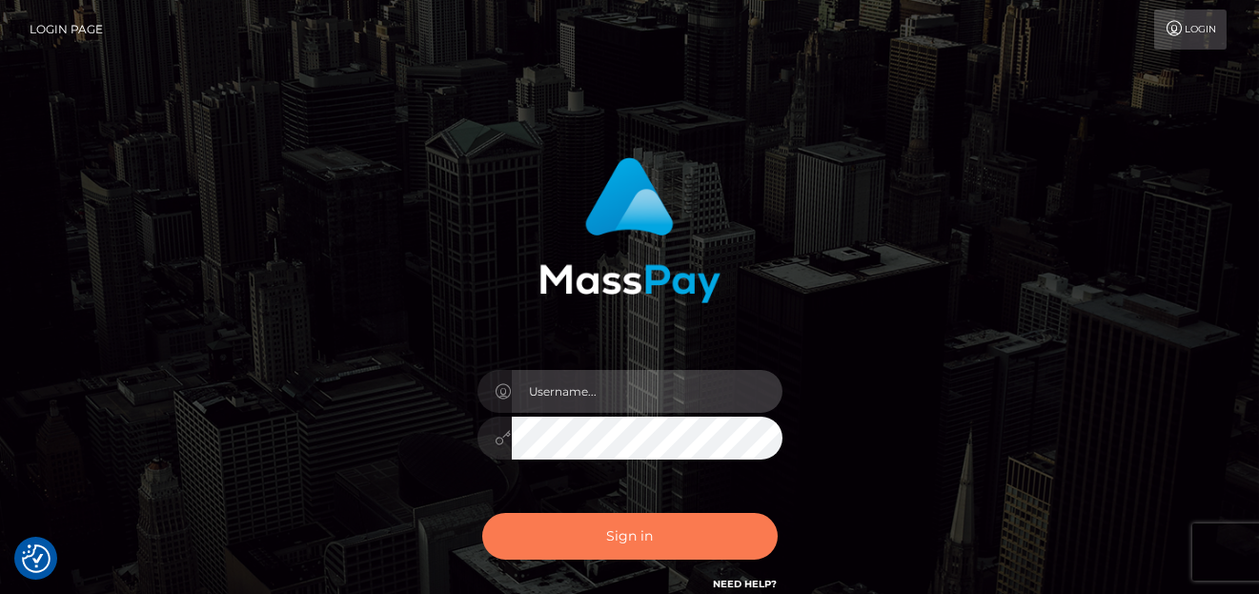
type input "[PERSON_NAME]"
click at [514, 531] on button "Sign in" at bounding box center [629, 536] width 295 height 47
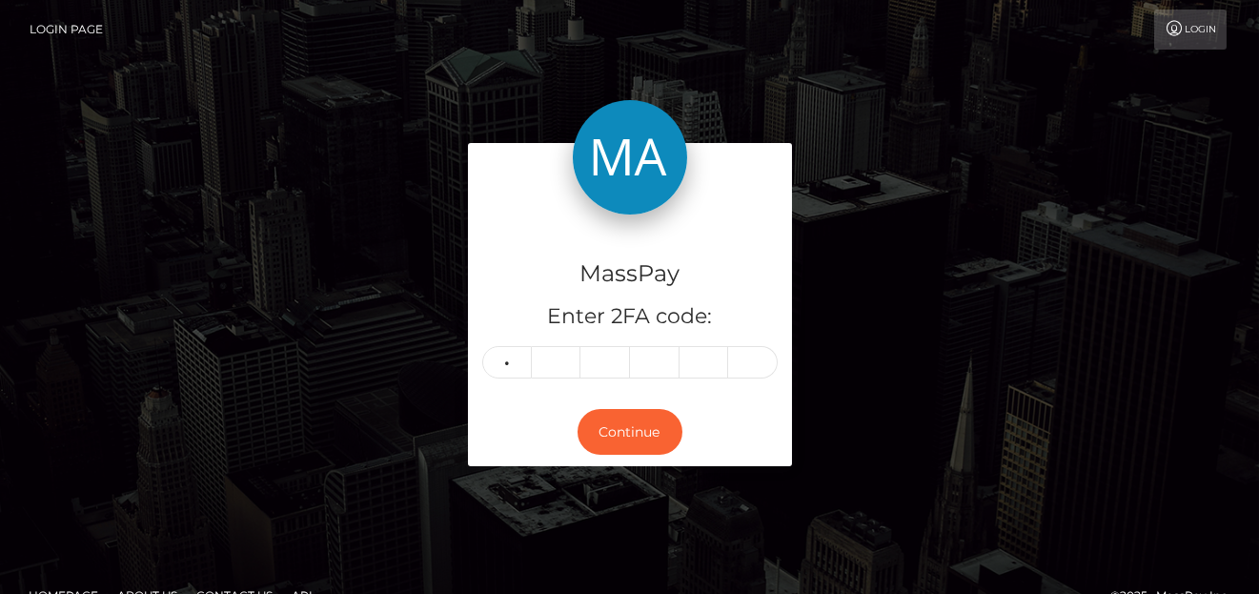
type input "3"
type input "7"
type input "2"
type input "4"
type input "7"
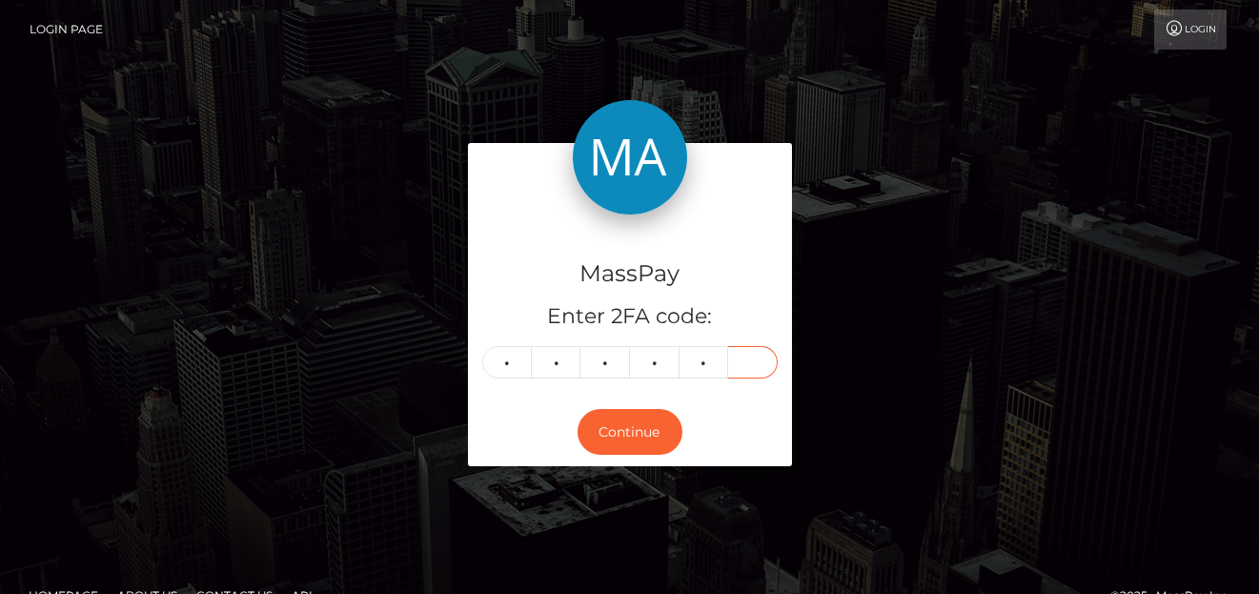
type input "6"
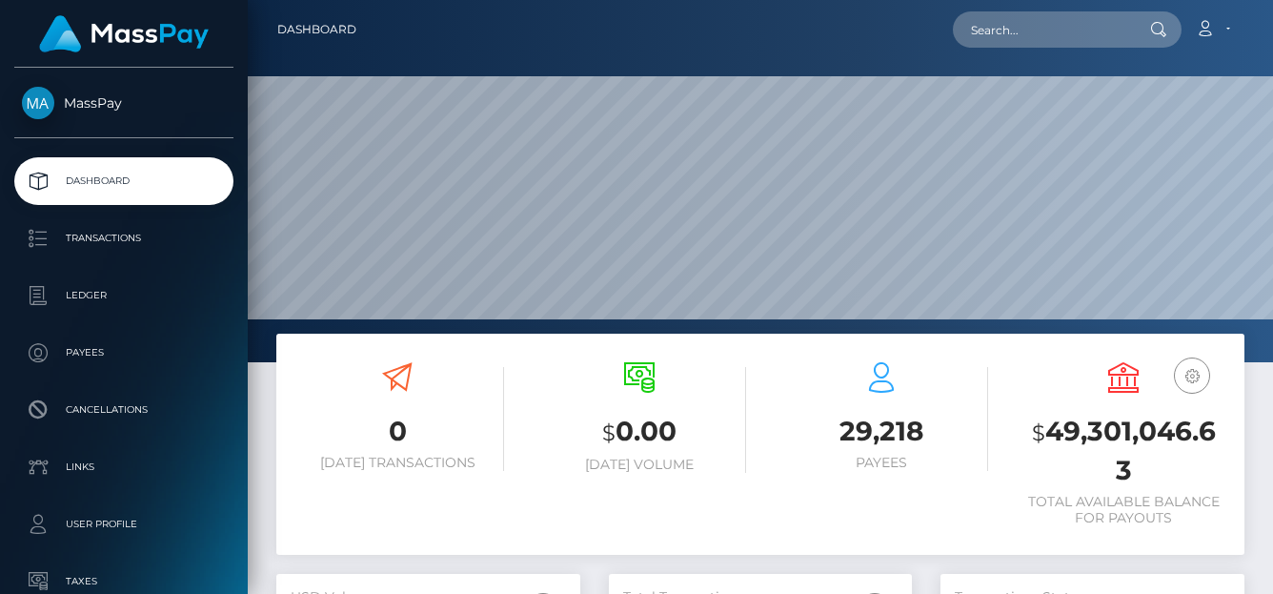
click at [1054, 47] on nav "Dashboard Loading... Loading... Account Edit Profile" at bounding box center [760, 29] width 1025 height 59
click at [1032, 14] on input "text" at bounding box center [1042, 29] width 179 height 36
paste input "[EMAIL_ADDRESS][DOMAIN_NAME]"
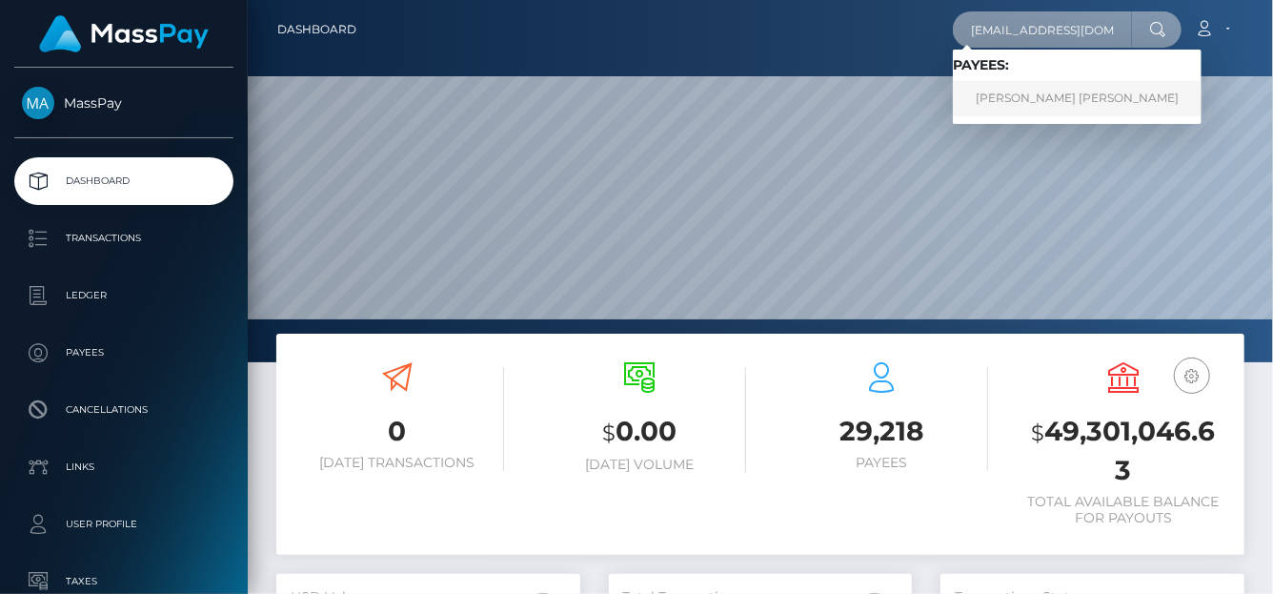
type input "[EMAIL_ADDRESS][DOMAIN_NAME]"
click at [1019, 91] on link "[PERSON_NAME] [PERSON_NAME]" at bounding box center [1077, 98] width 249 height 35
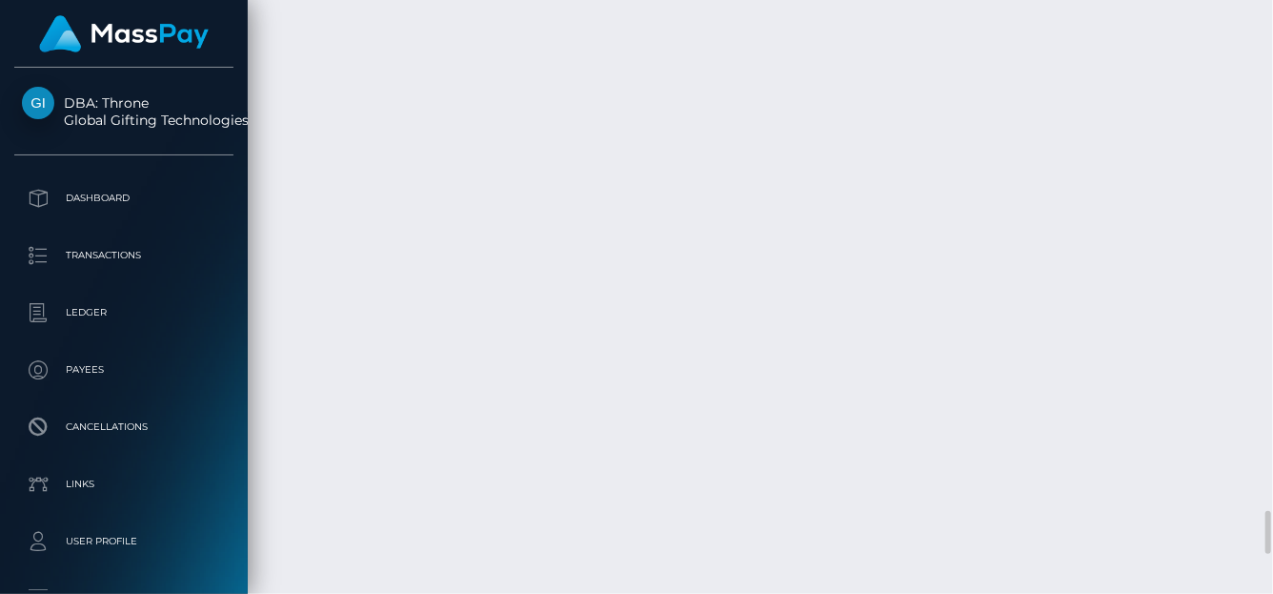
scroll to position [229, 304]
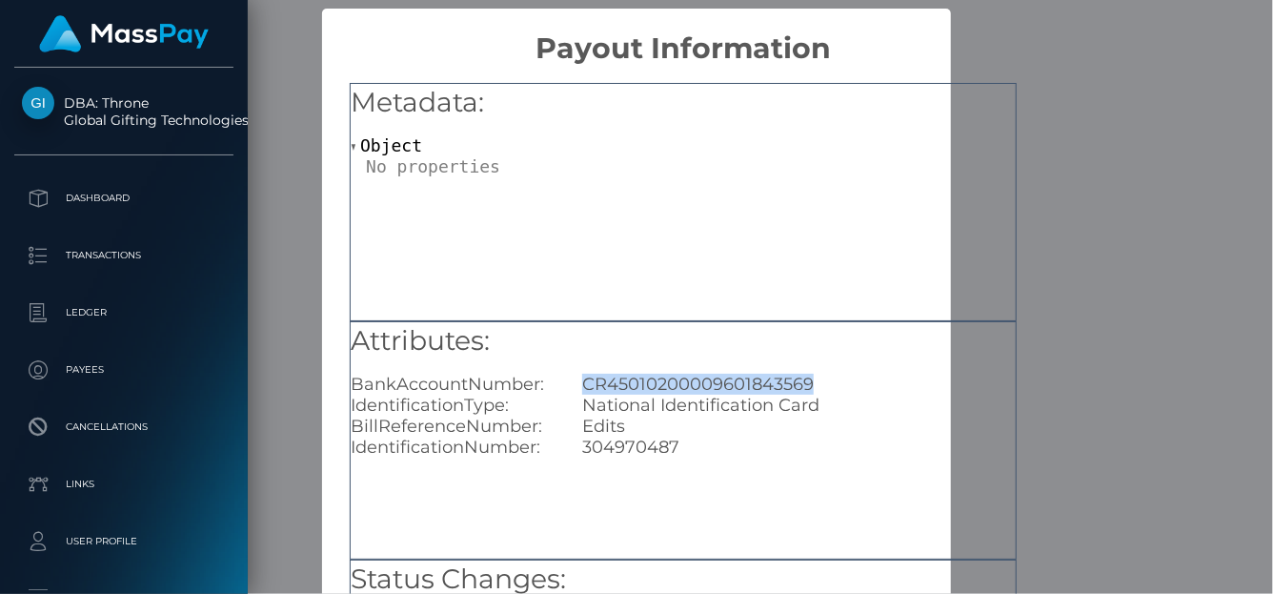
drag, startPoint x: 836, startPoint y: 378, endPoint x: 580, endPoint y: 383, distance: 255.4
click at [580, 383] on div "CR45010200009601843569" at bounding box center [799, 384] width 462 height 21
copy div "CR45010200009601843569"
drag, startPoint x: 703, startPoint y: 453, endPoint x: 585, endPoint y: 439, distance: 118.9
click at [577, 446] on div "304970487" at bounding box center [799, 446] width 462 height 21
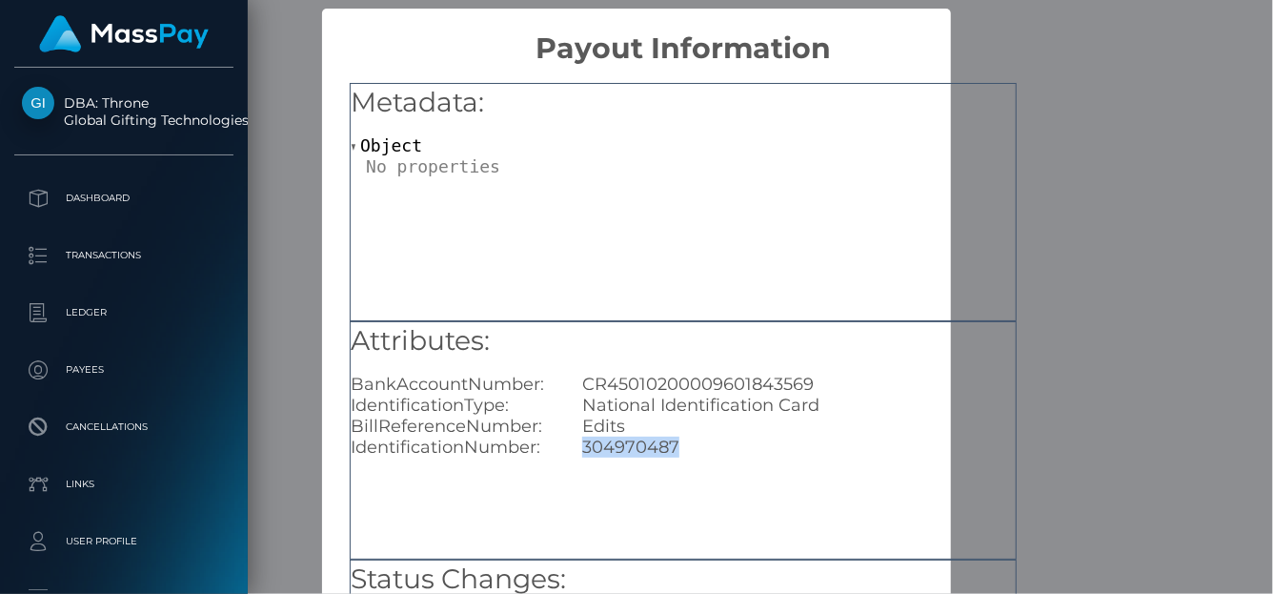
copy div "304970487"
click at [1174, 124] on div "× Payout Information Metadata: Object Attributes: BankAccountNumber: CR45010200…" at bounding box center [636, 297] width 1273 height 594
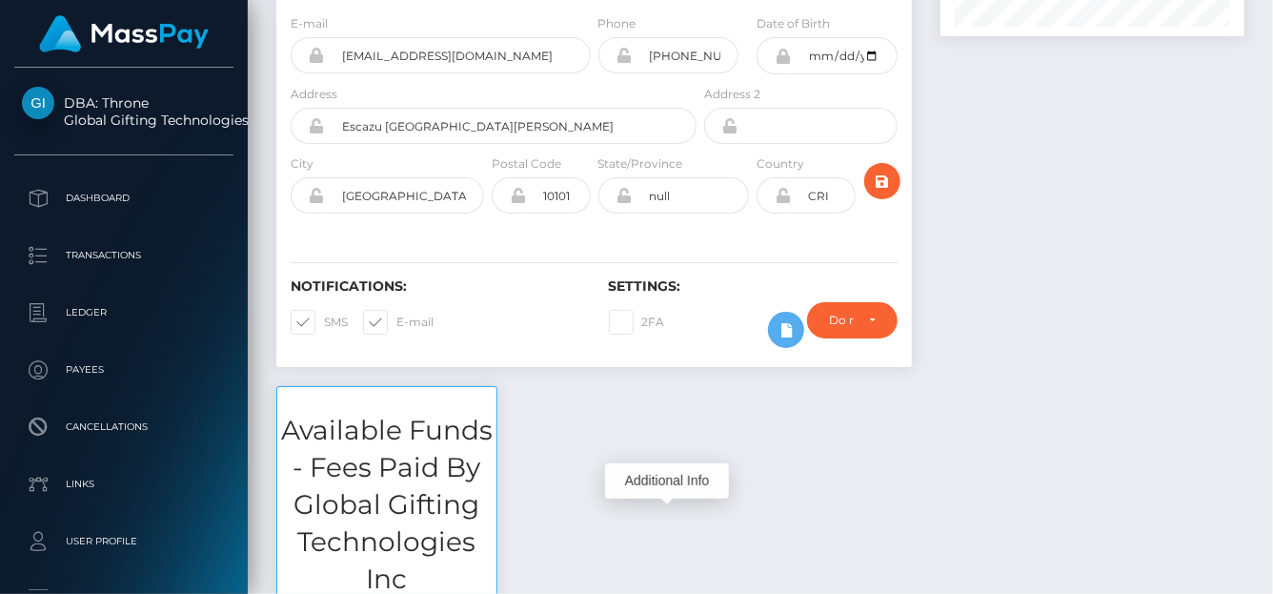
scroll to position [0, 0]
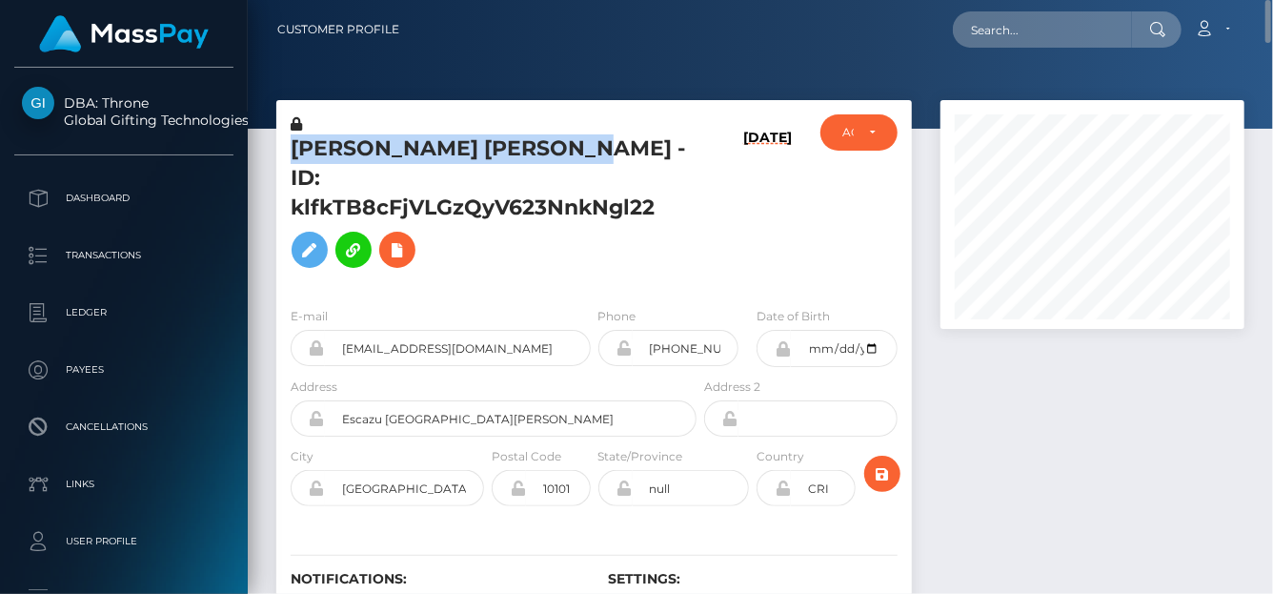
drag, startPoint x: 614, startPoint y: 151, endPoint x: 294, endPoint y: 151, distance: 319.2
click at [294, 151] on h5 "TOMAS DAVID MADRIZ MATA - ID: klfkTB8cFjVLGzQyV623NnkNgl22" at bounding box center [488, 205] width 395 height 143
copy h5 "TOMAS DAVID MADRIZ MATA"
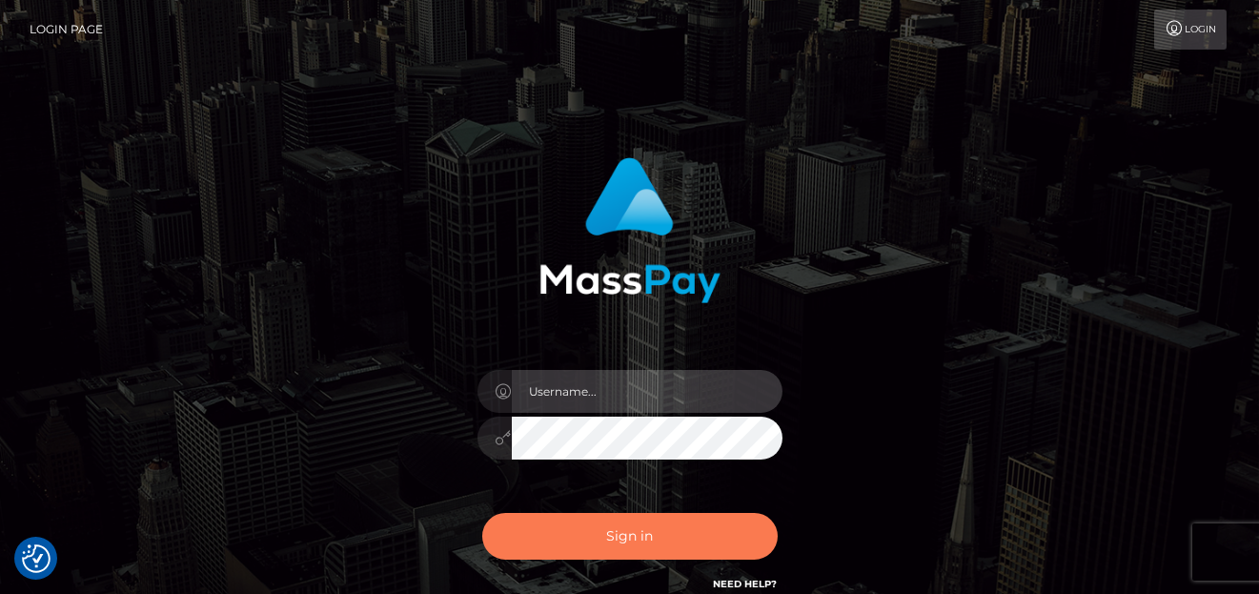
type input "denise"
click at [680, 539] on button "Sign in" at bounding box center [629, 536] width 295 height 47
